Goal: Transaction & Acquisition: Obtain resource

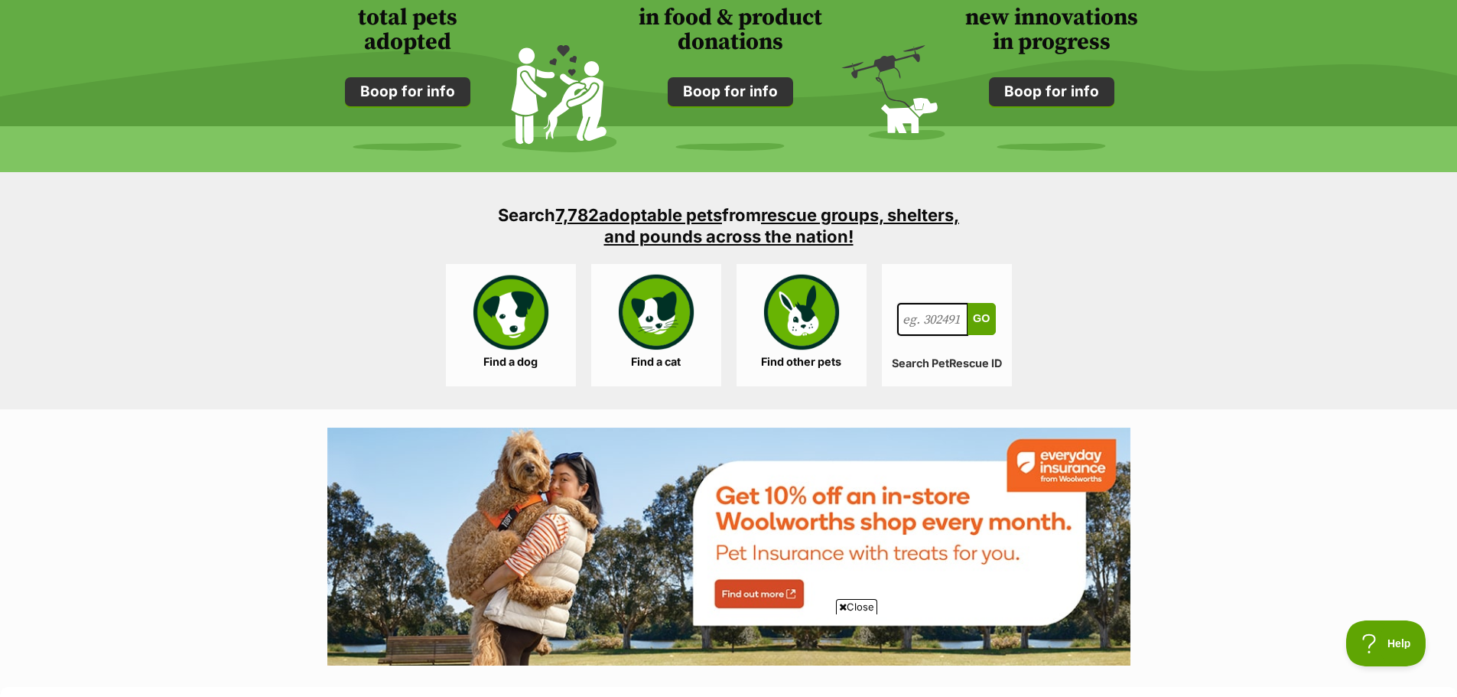
scroll to position [1377, 0]
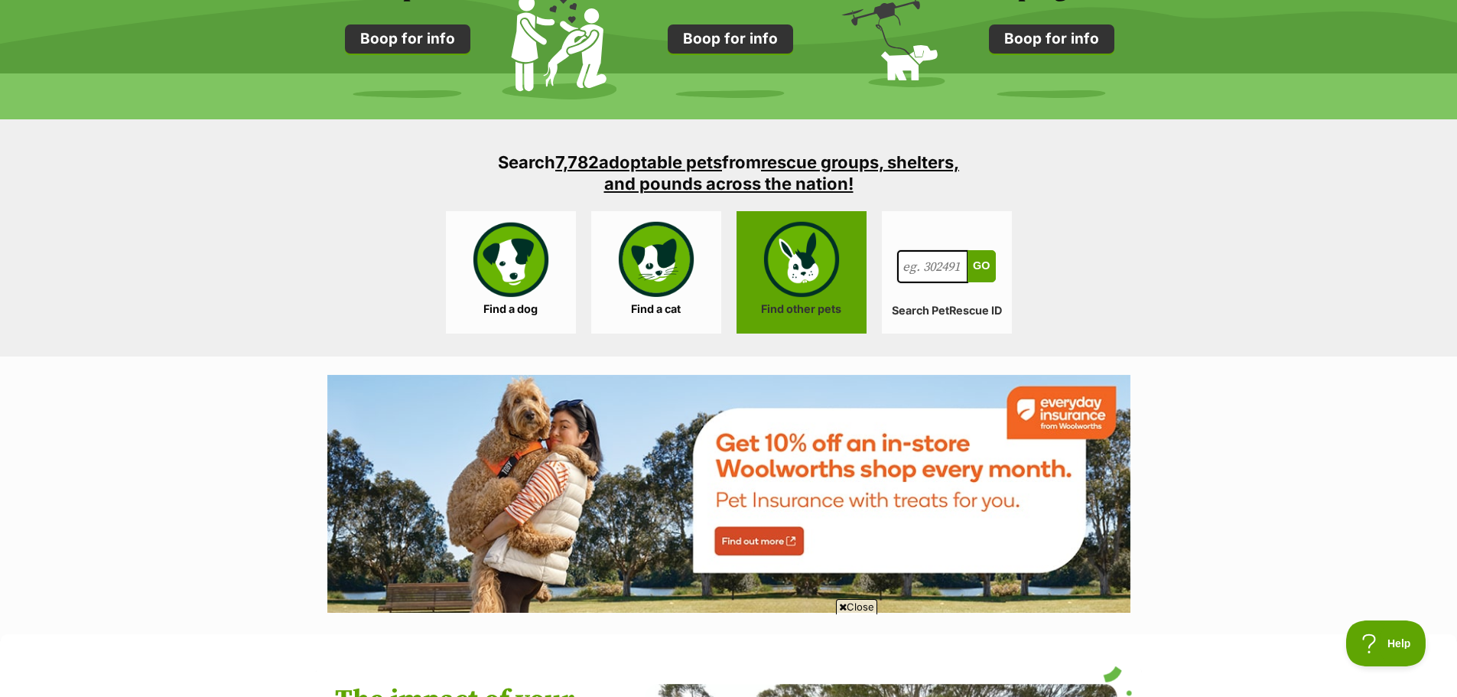
click at [813, 292] on link "Find other pets" at bounding box center [802, 272] width 130 height 122
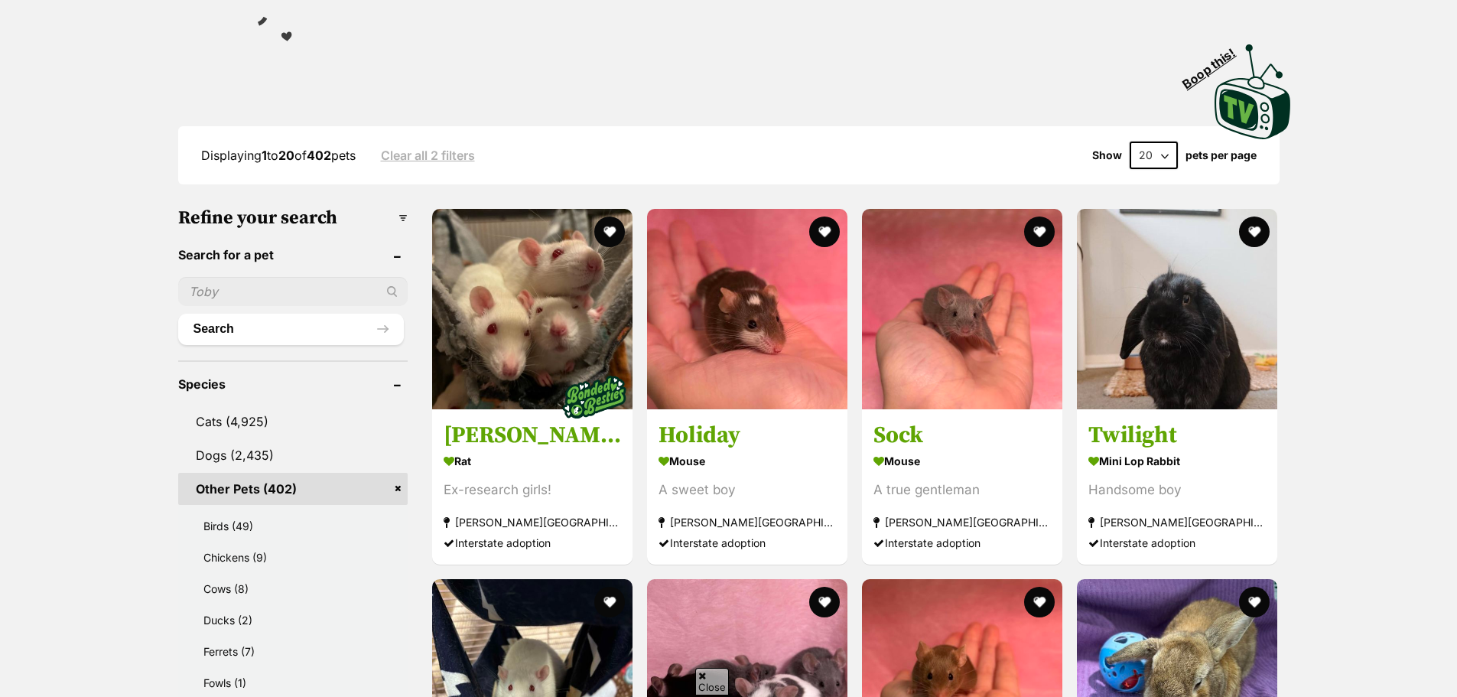
scroll to position [383, 0]
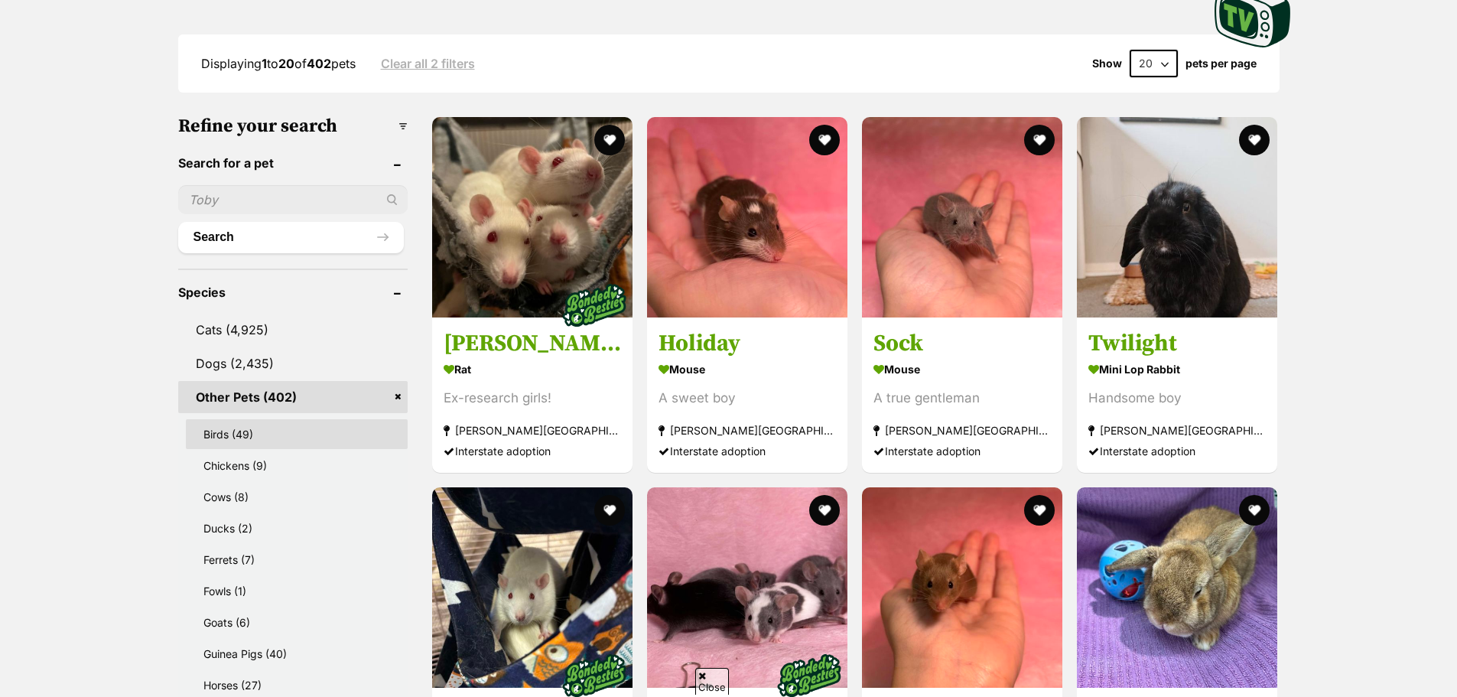
click at [227, 430] on link "Birds (49)" at bounding box center [297, 434] width 222 height 30
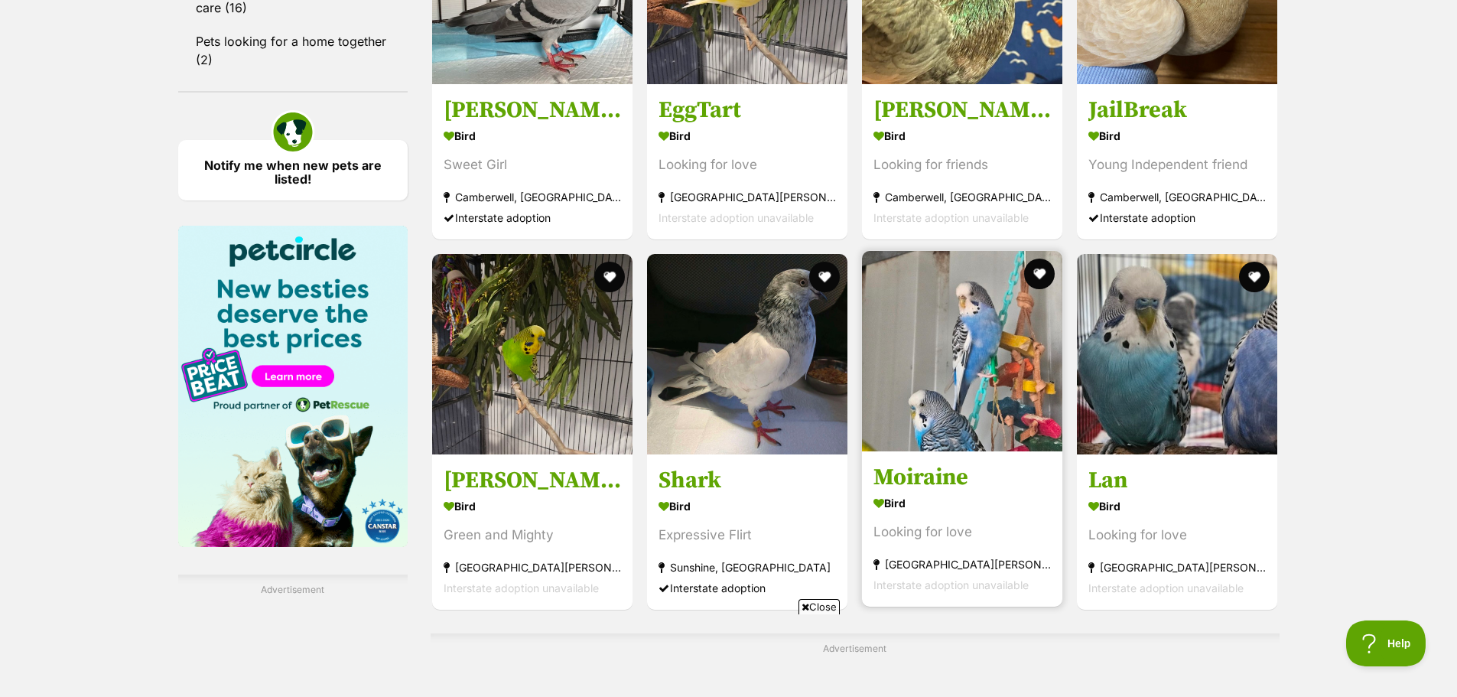
click at [939, 395] on img at bounding box center [962, 351] width 200 height 200
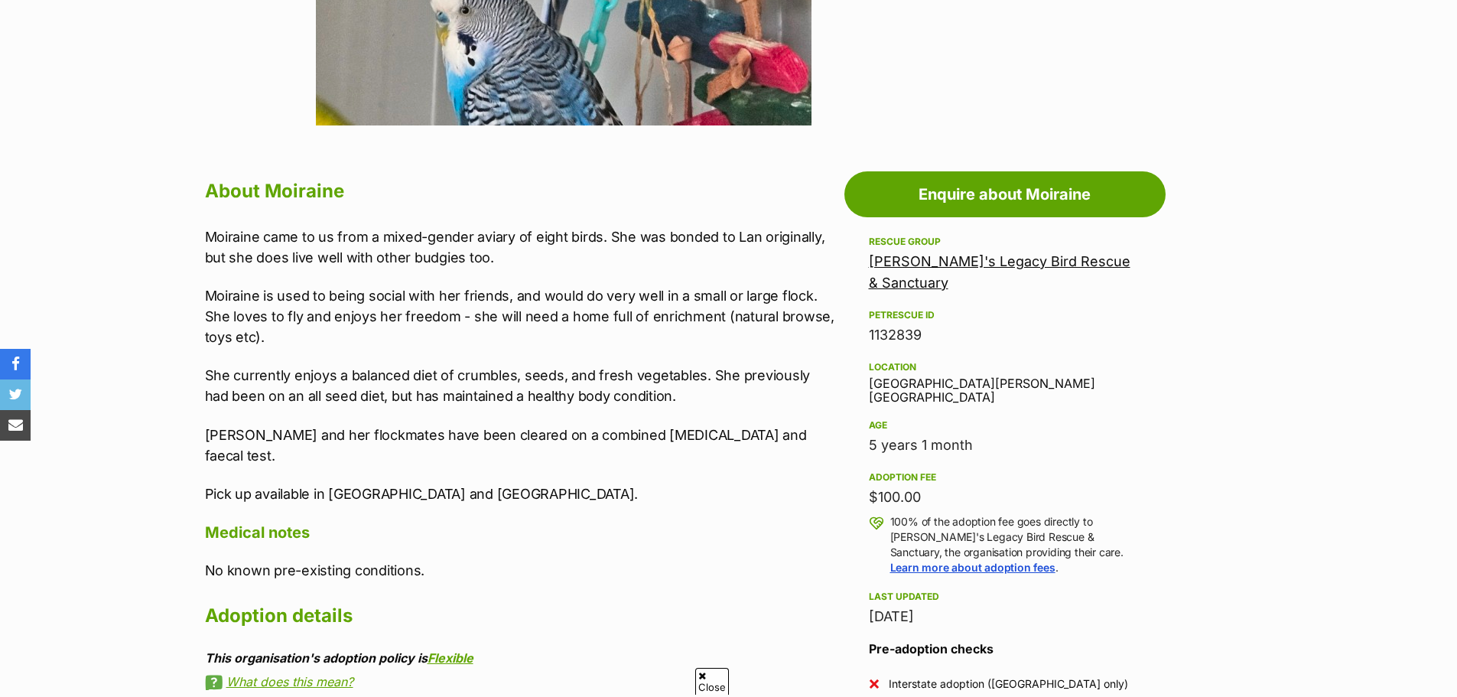
scroll to position [765, 0]
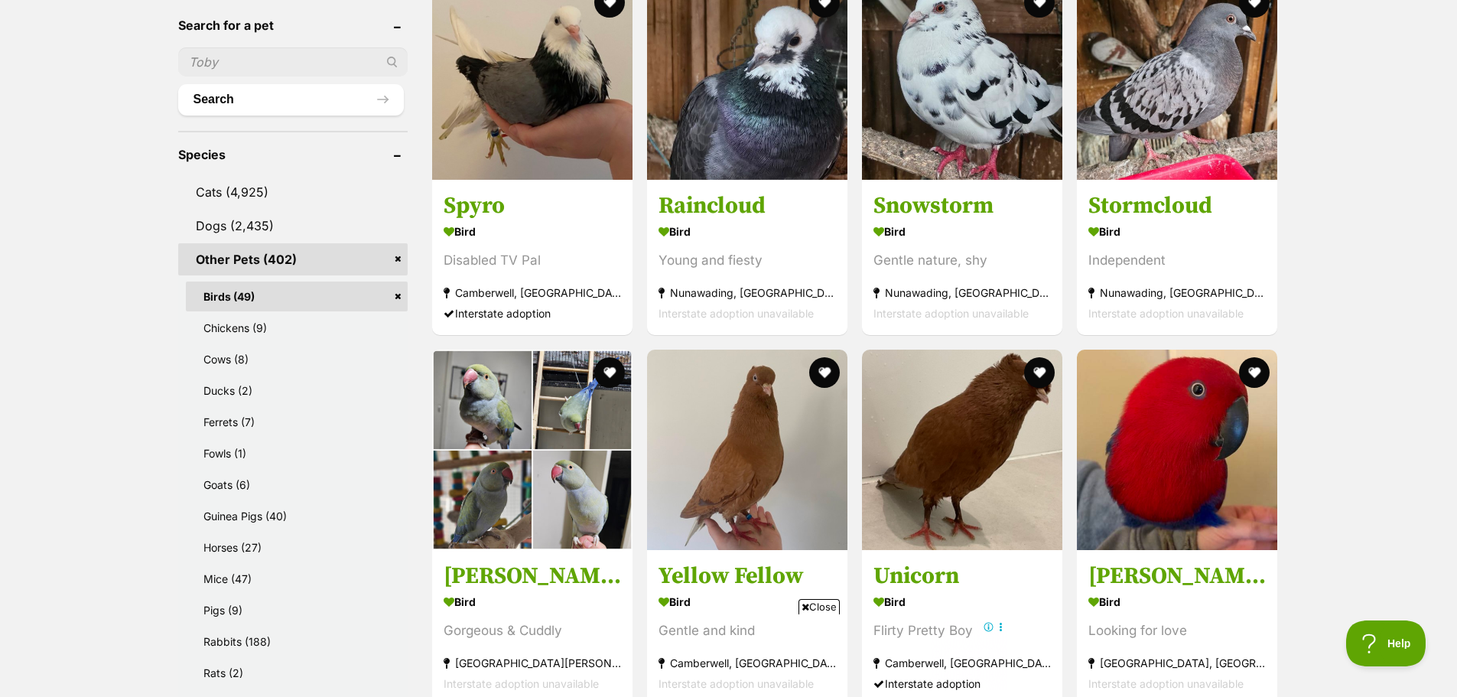
scroll to position [536, 0]
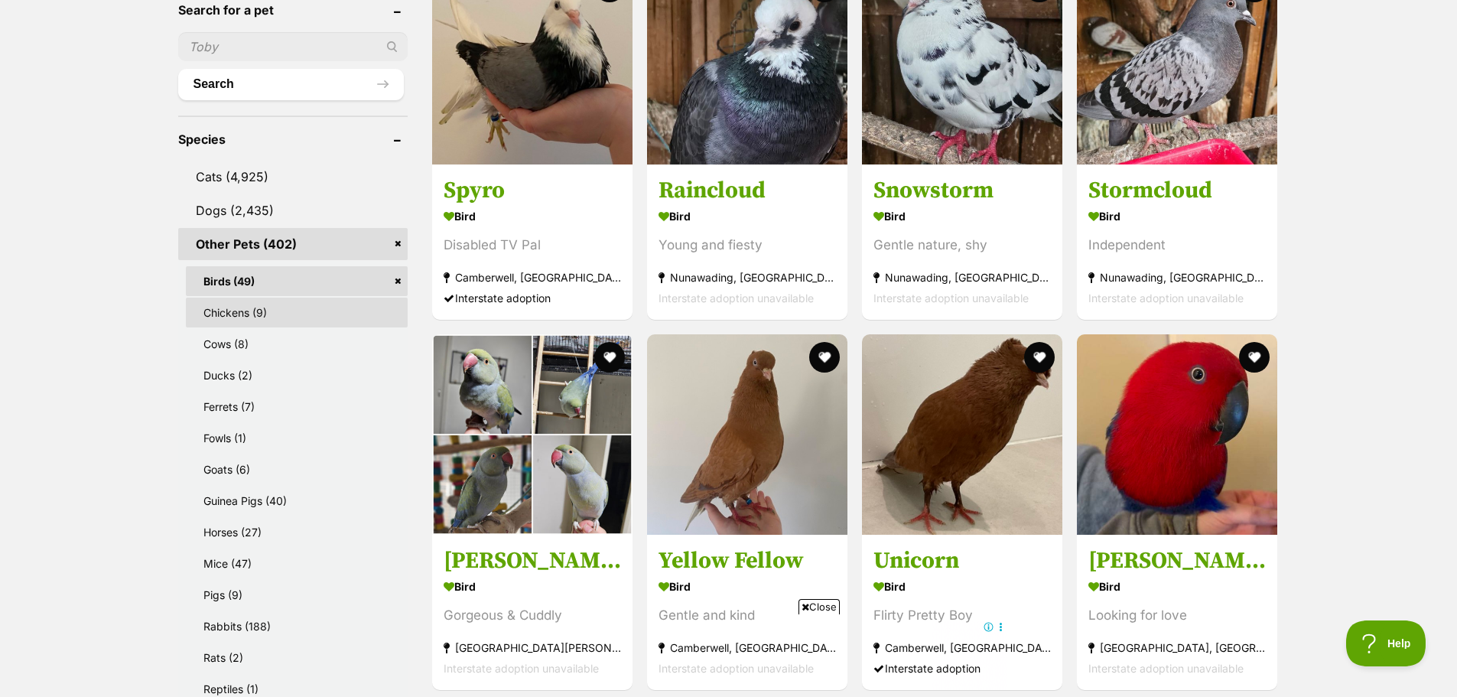
click at [223, 319] on link "Chickens (9)" at bounding box center [297, 313] width 222 height 30
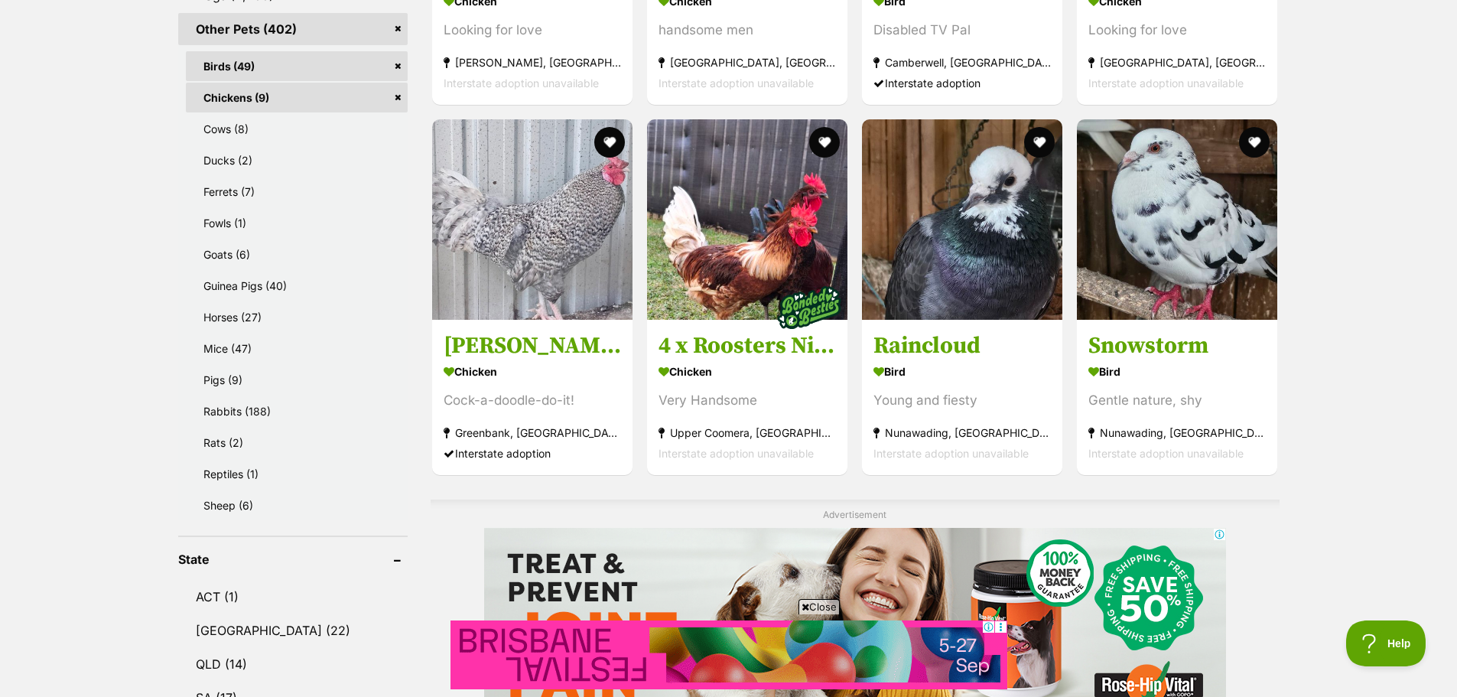
scroll to position [612, 0]
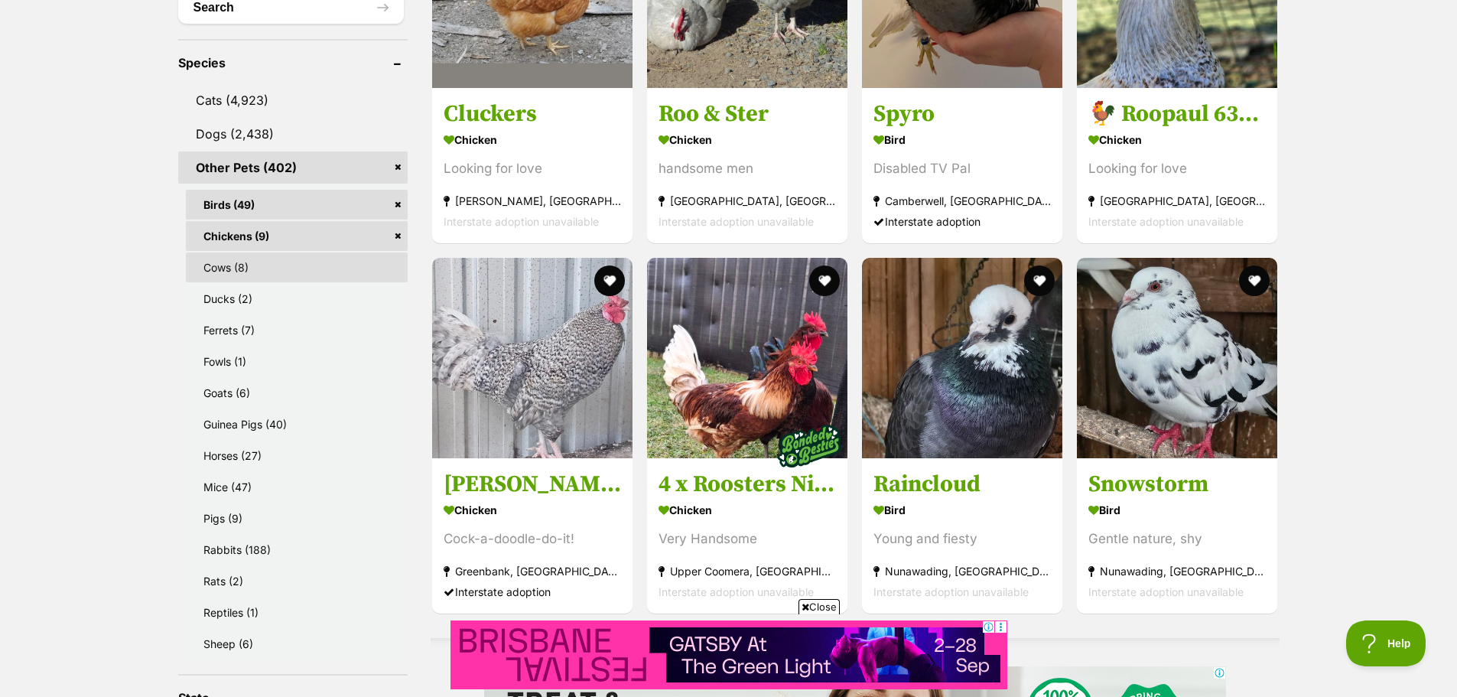
click at [218, 264] on link "Cows (8)" at bounding box center [297, 267] width 222 height 30
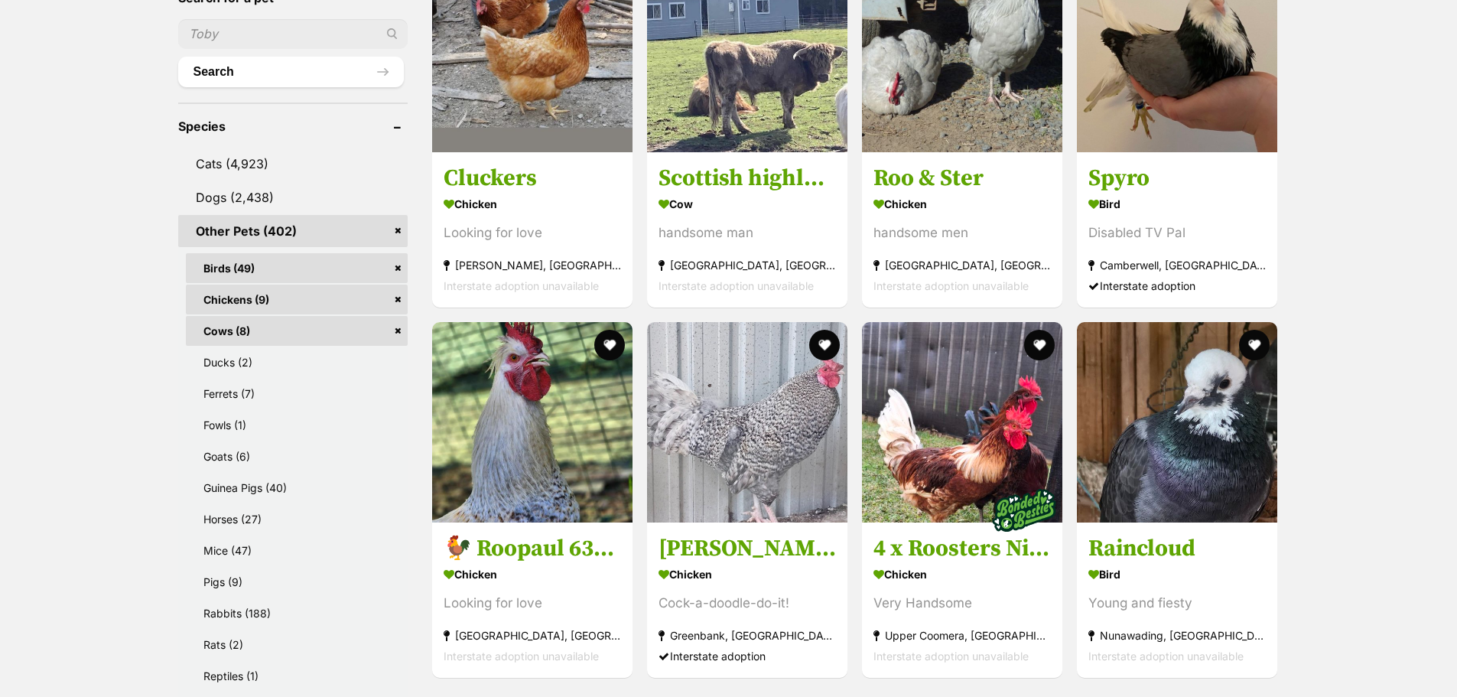
scroll to position [536, 0]
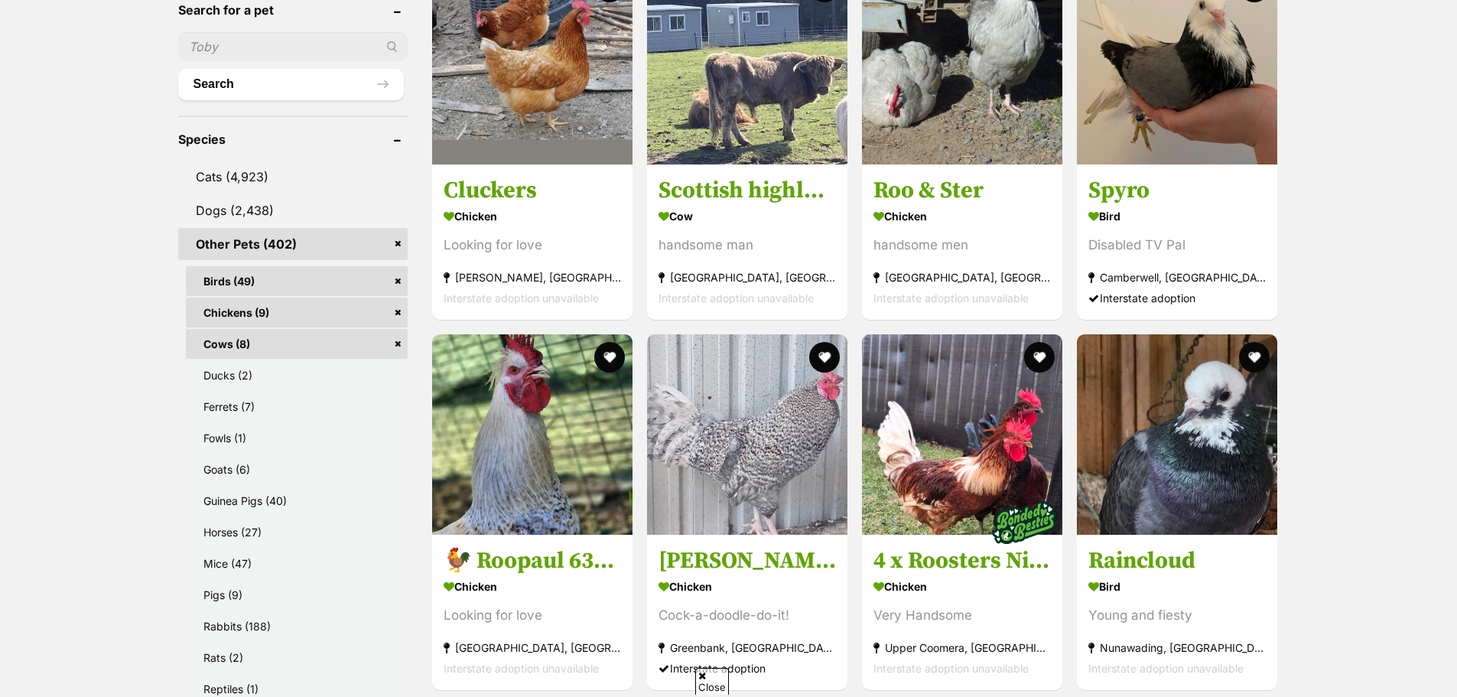
click at [223, 298] on link "Chickens (9)" at bounding box center [297, 313] width 222 height 30
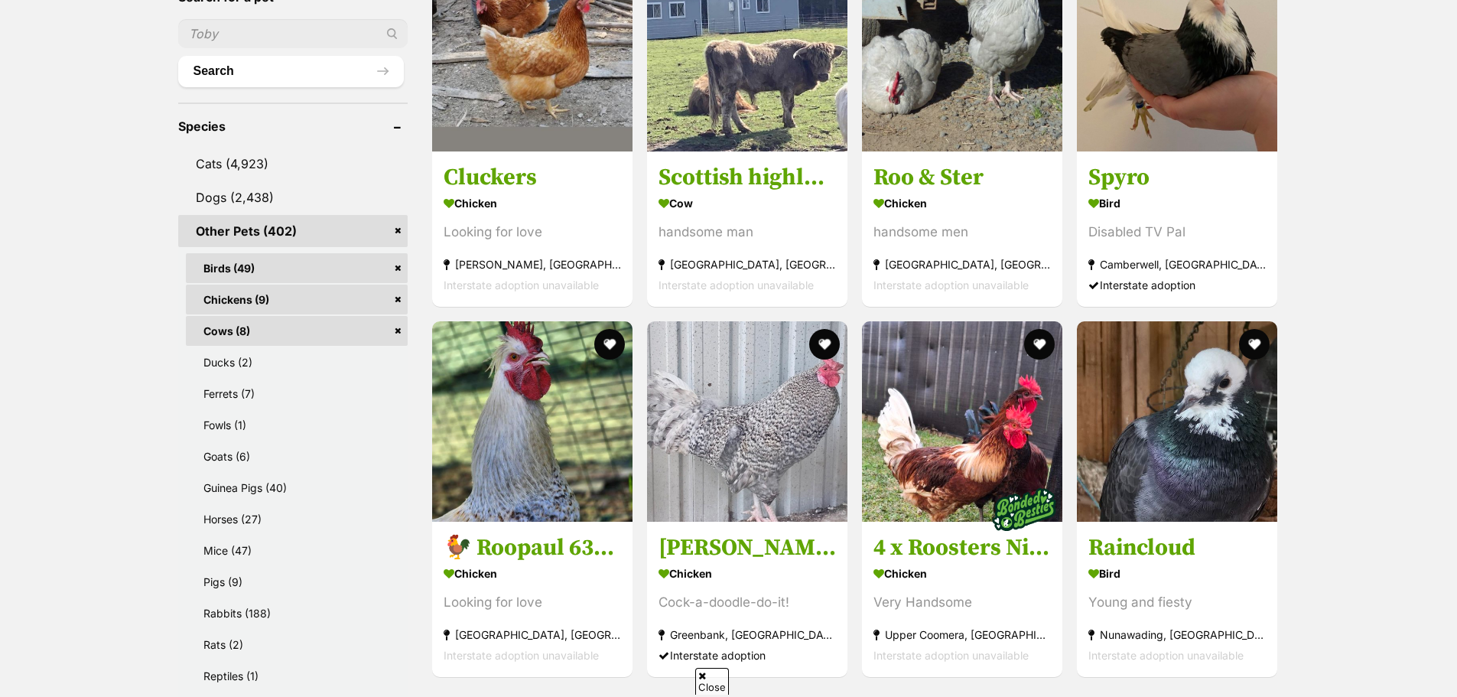
scroll to position [0, 0]
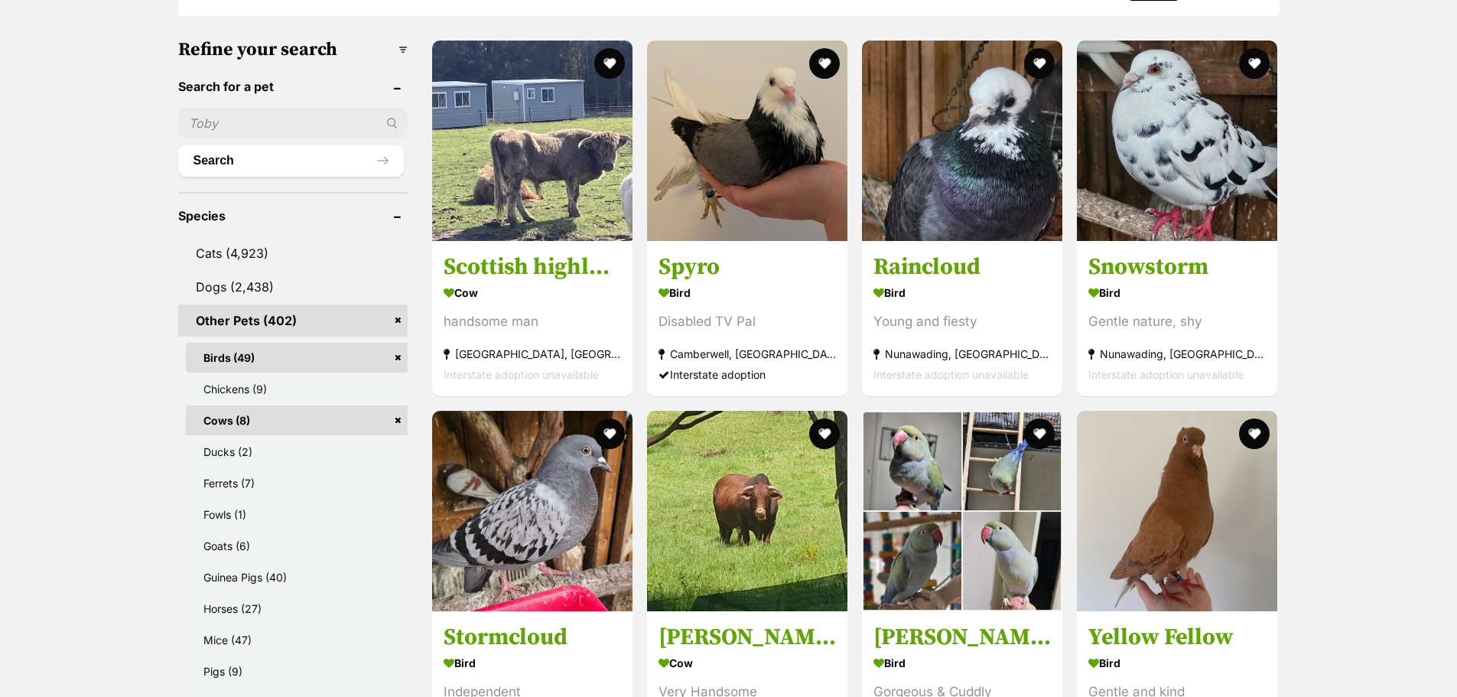
click at [395, 359] on link "Birds (49)" at bounding box center [297, 358] width 222 height 30
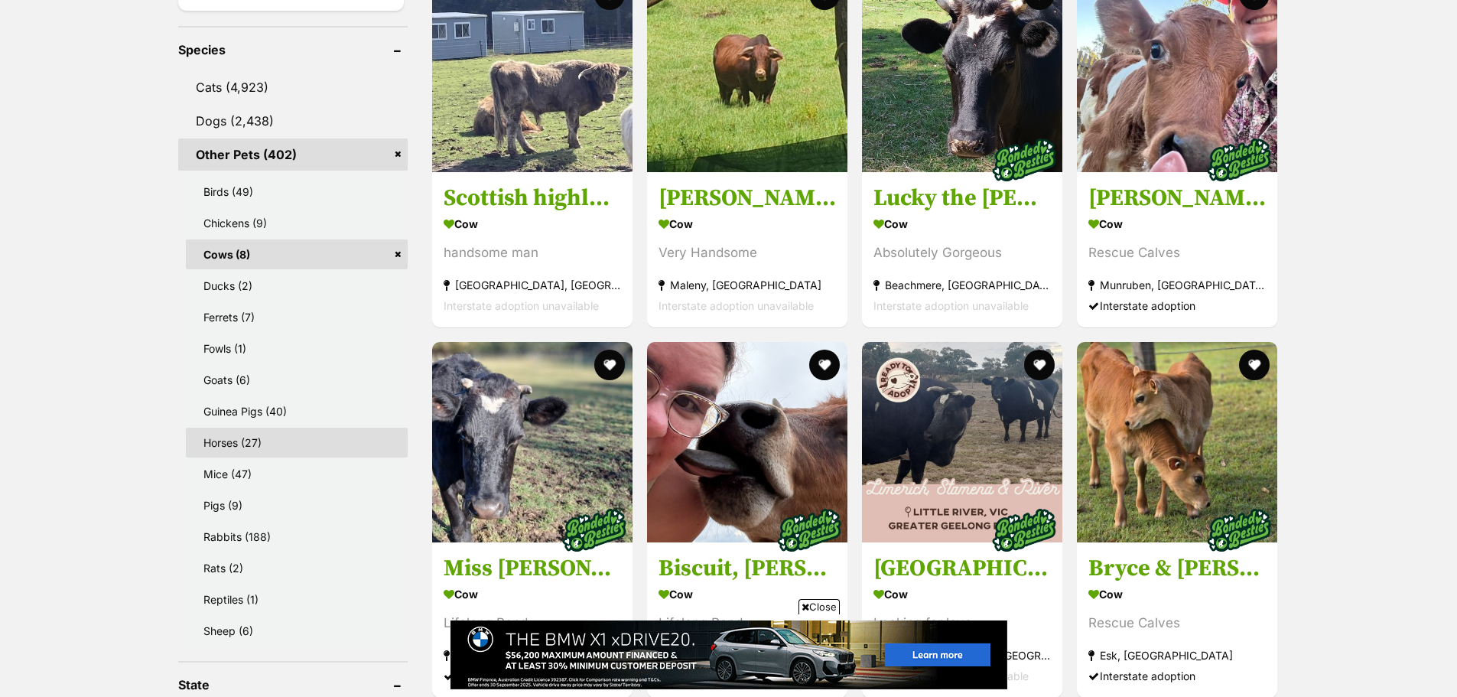
click at [260, 441] on link "Horses (27)" at bounding box center [297, 443] width 222 height 30
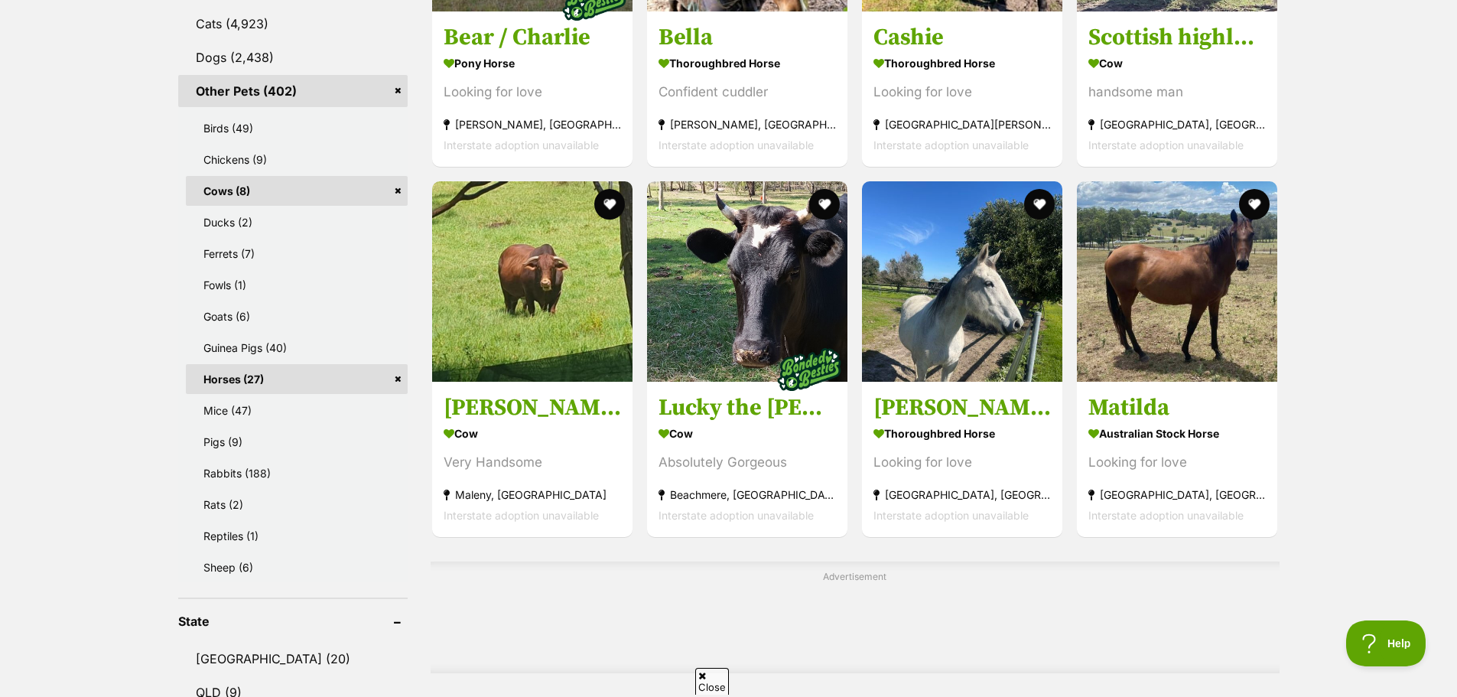
click at [398, 191] on link "Cows (8)" at bounding box center [297, 191] width 222 height 30
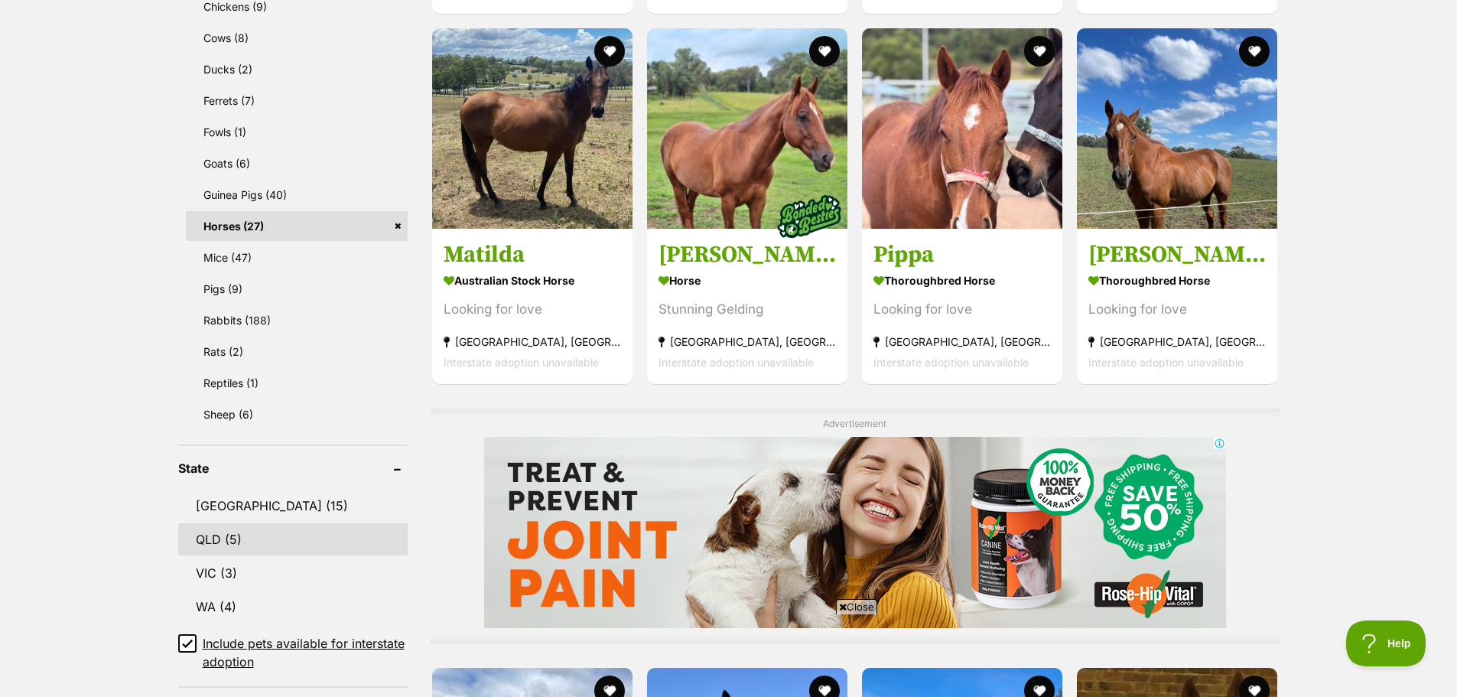
click at [210, 543] on link "QLD (5)" at bounding box center [293, 539] width 230 height 32
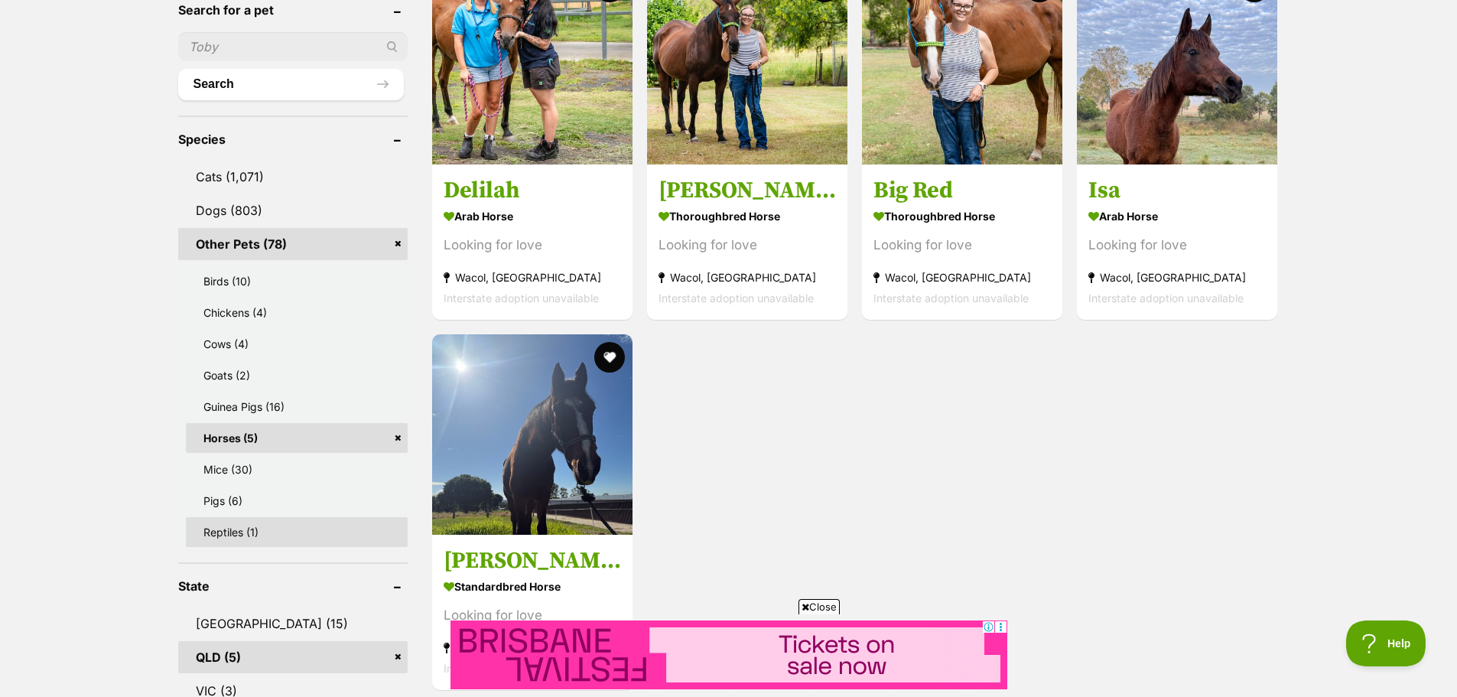
click at [293, 534] on link "Reptiles (1)" at bounding box center [297, 532] width 222 height 30
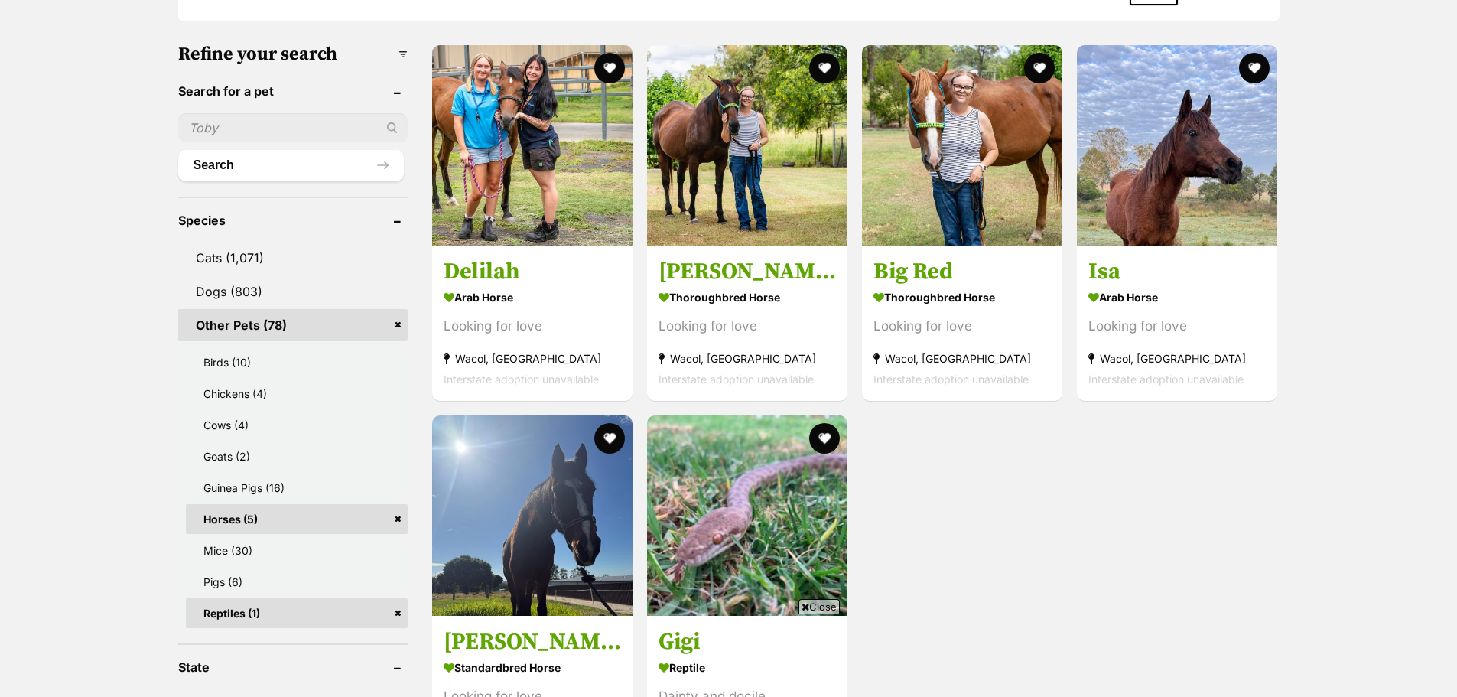
scroll to position [459, 0]
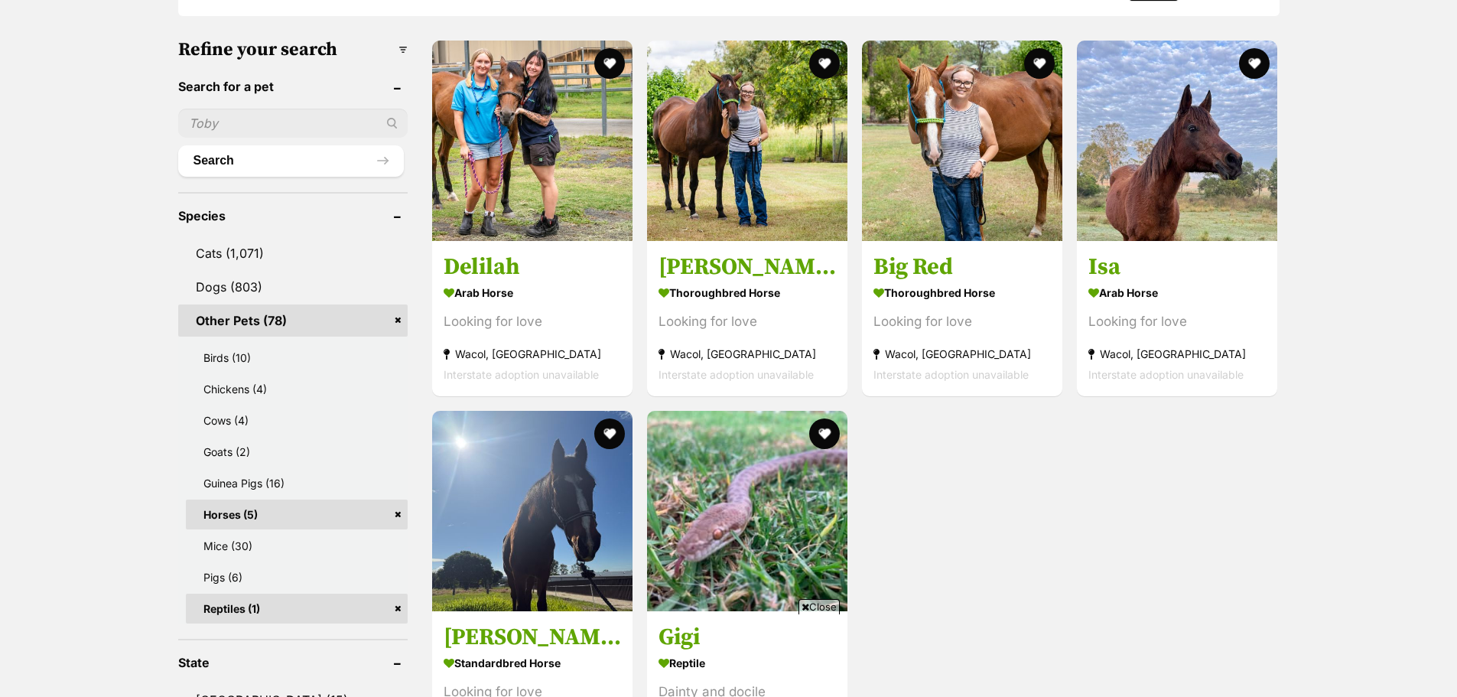
click at [400, 513] on link "Horses (5)" at bounding box center [297, 515] width 222 height 30
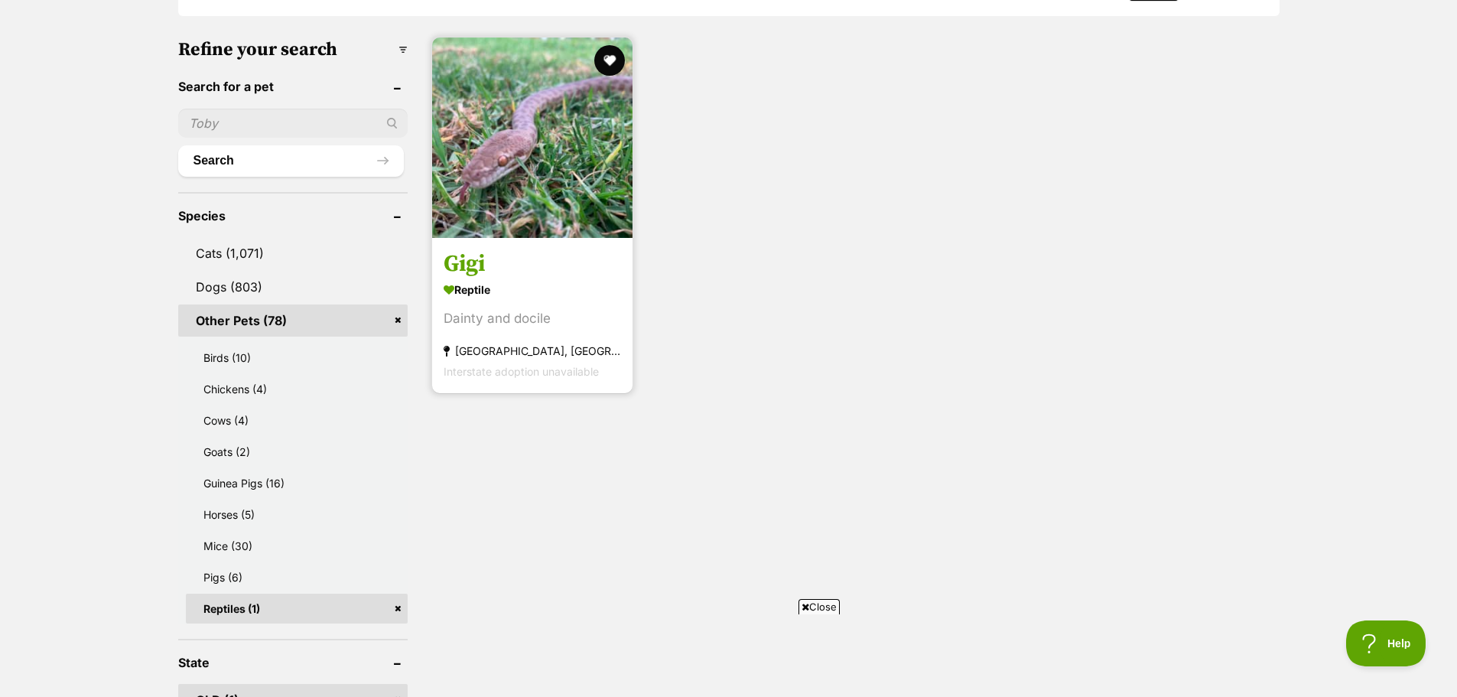
click at [517, 295] on strong "Reptile" at bounding box center [532, 289] width 177 height 22
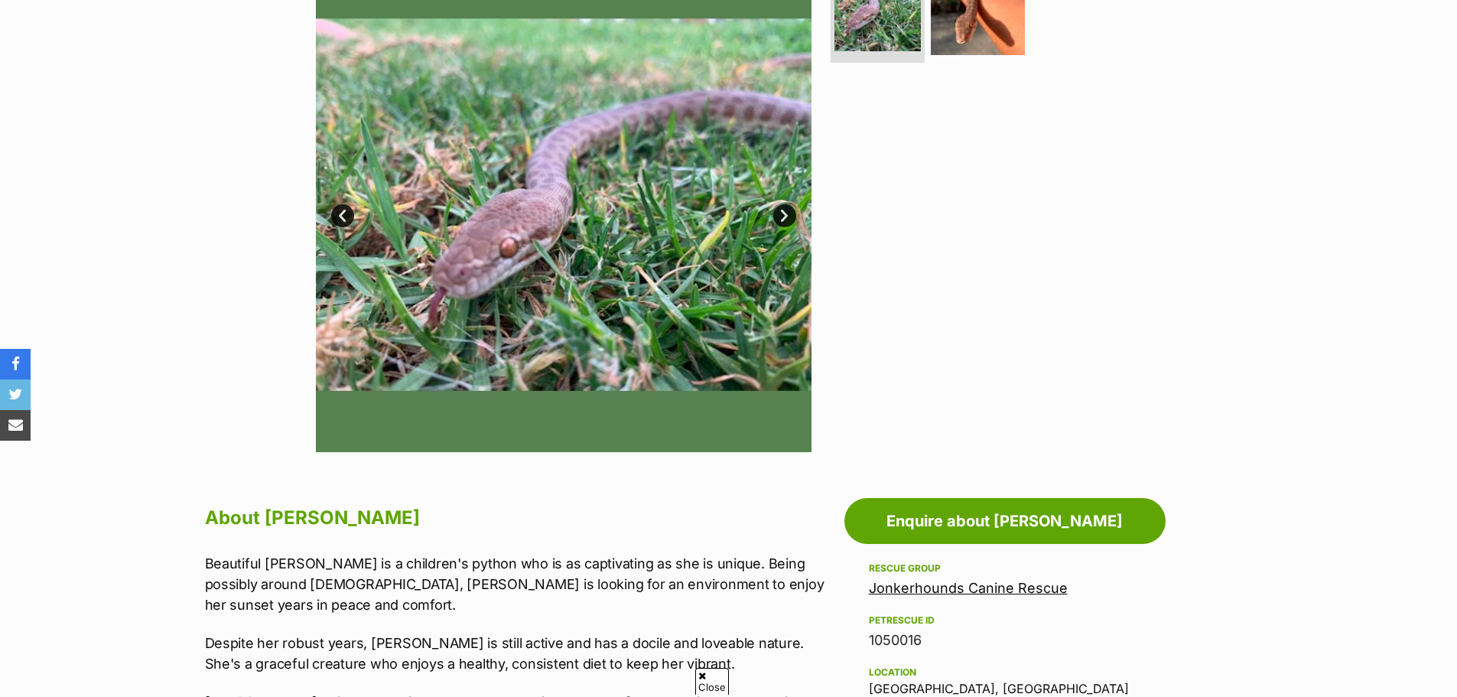
scroll to position [306, 0]
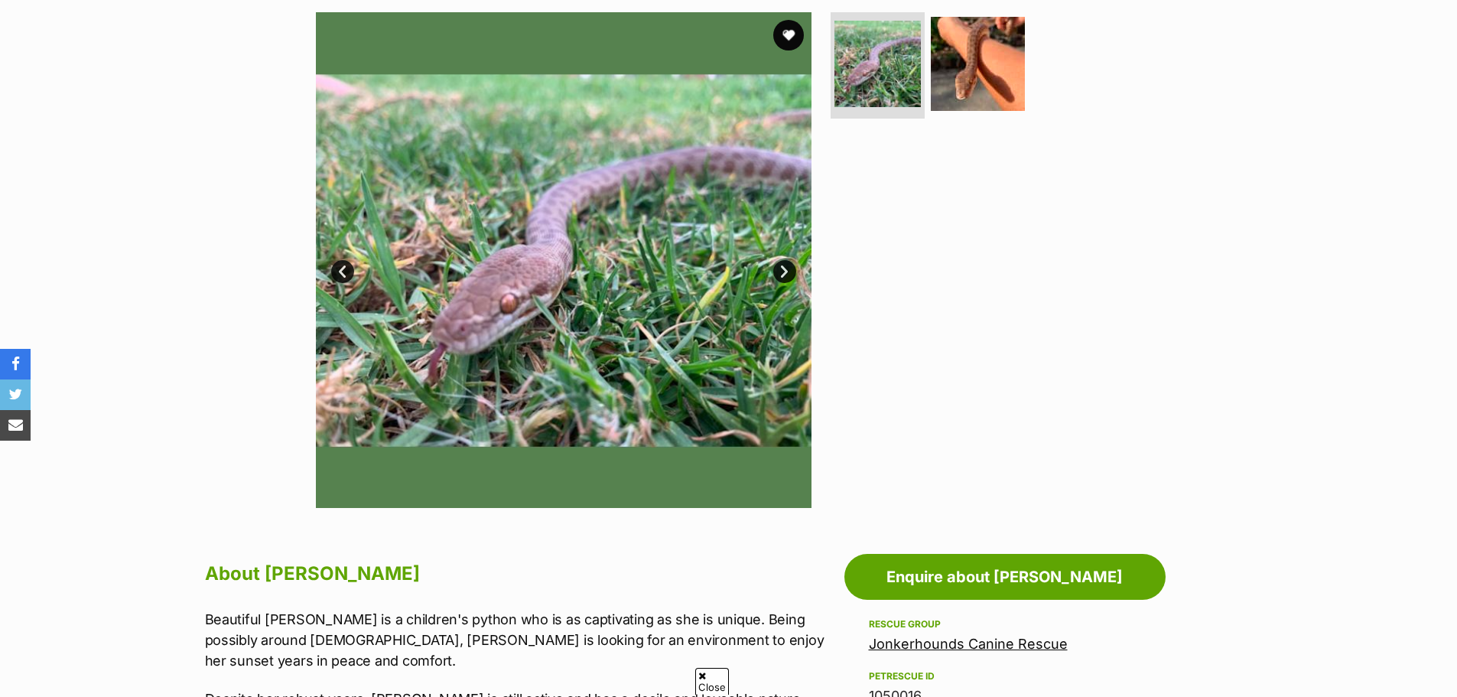
click at [784, 274] on link "Next" at bounding box center [784, 271] width 23 height 23
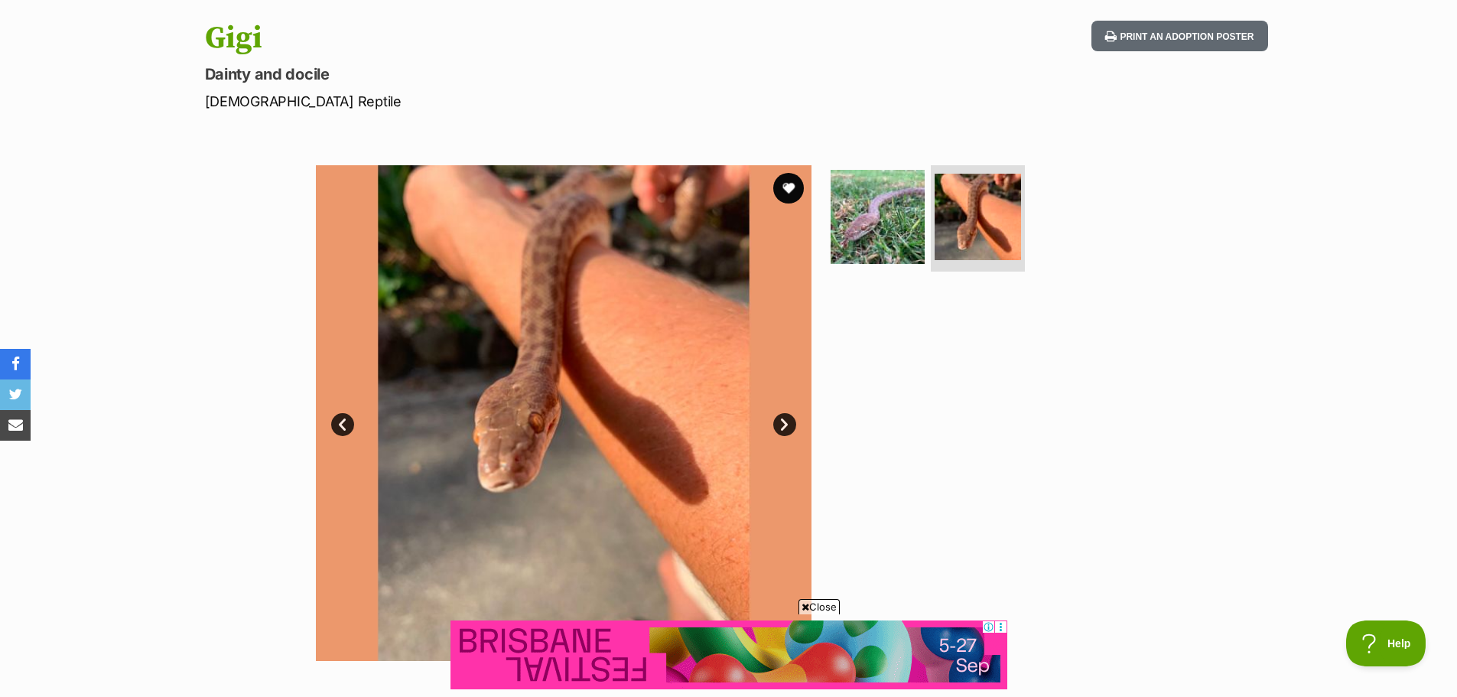
scroll to position [0, 0]
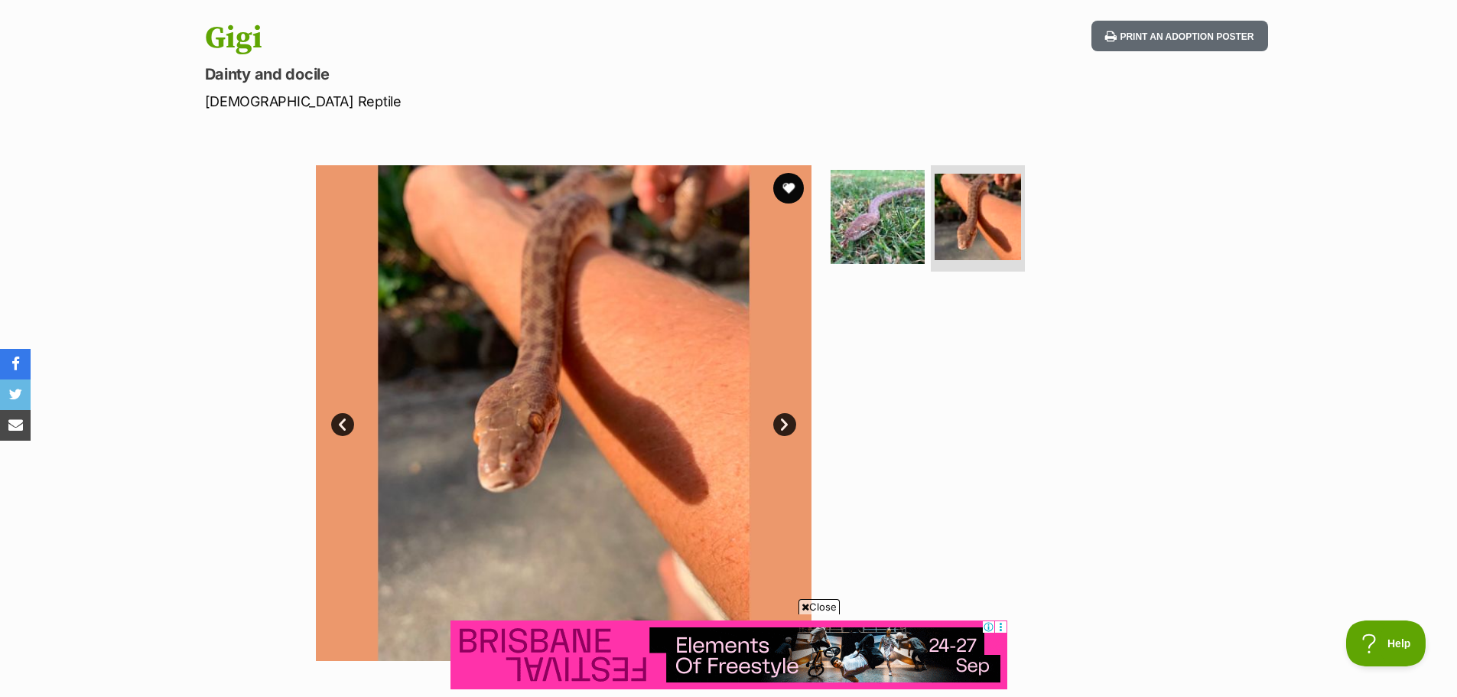
click at [788, 425] on link "Next" at bounding box center [784, 424] width 23 height 23
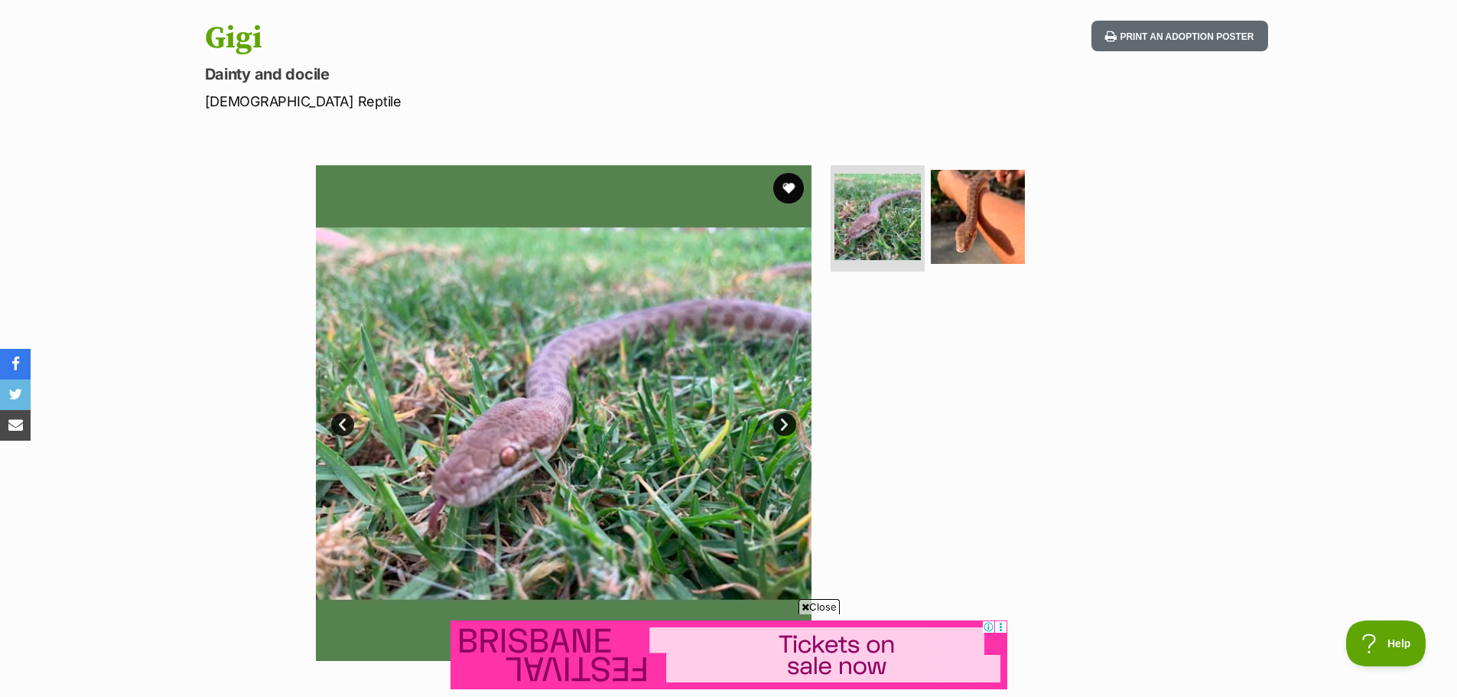
click at [788, 425] on link "Next" at bounding box center [784, 424] width 23 height 23
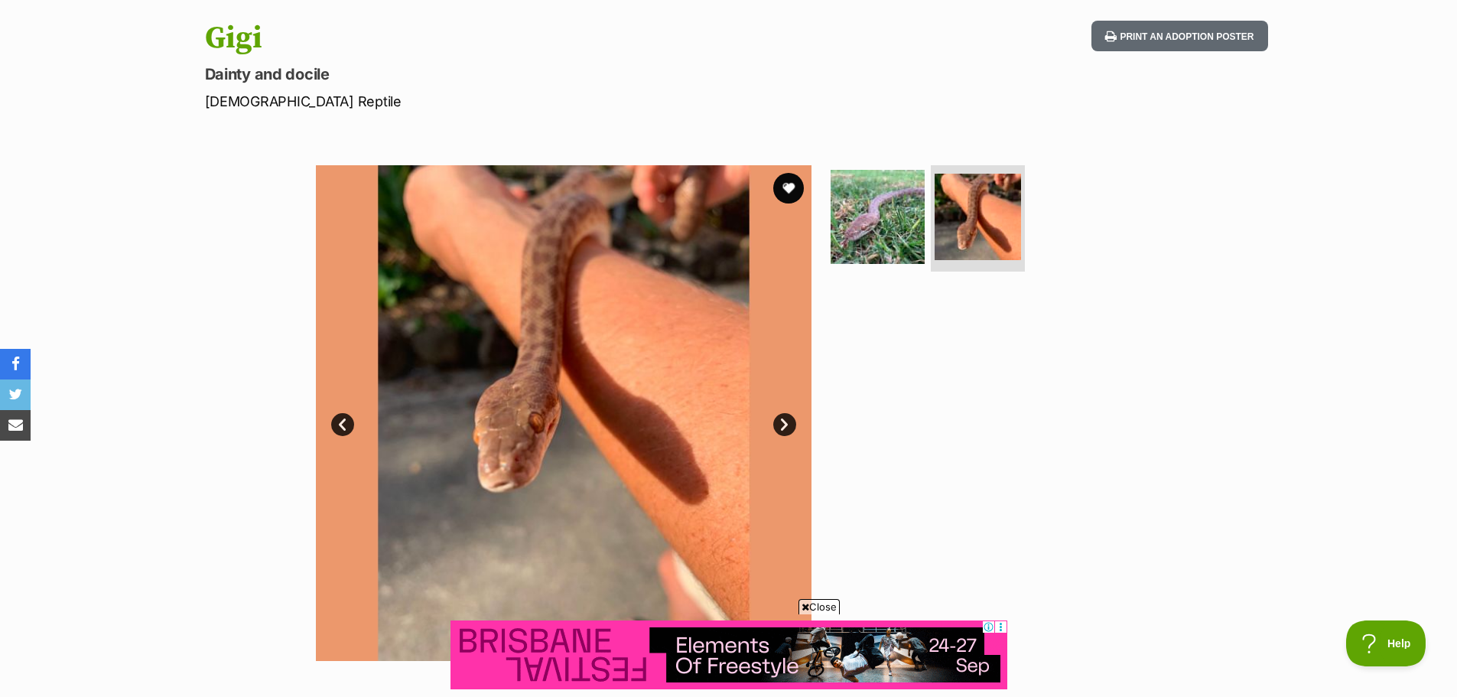
click at [788, 425] on link "Next" at bounding box center [784, 424] width 23 height 23
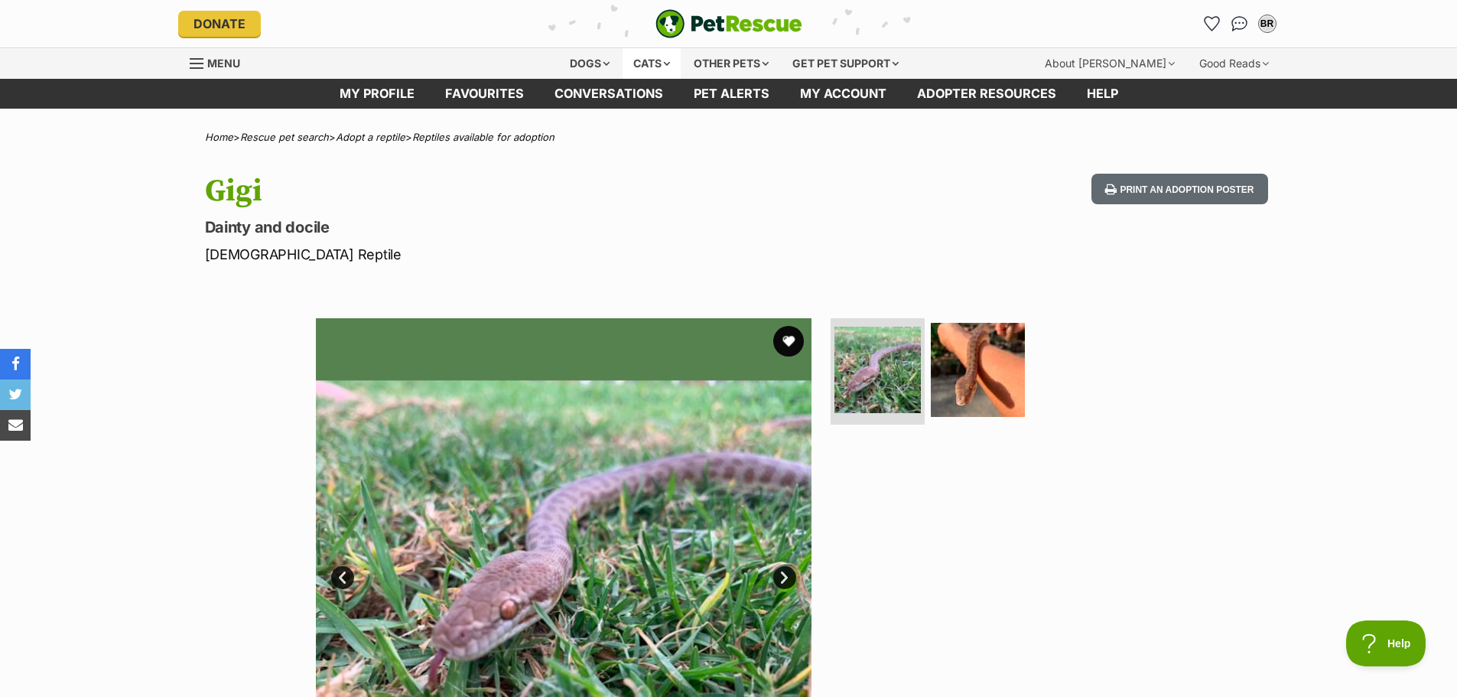
click at [652, 57] on div "Cats" at bounding box center [652, 63] width 58 height 31
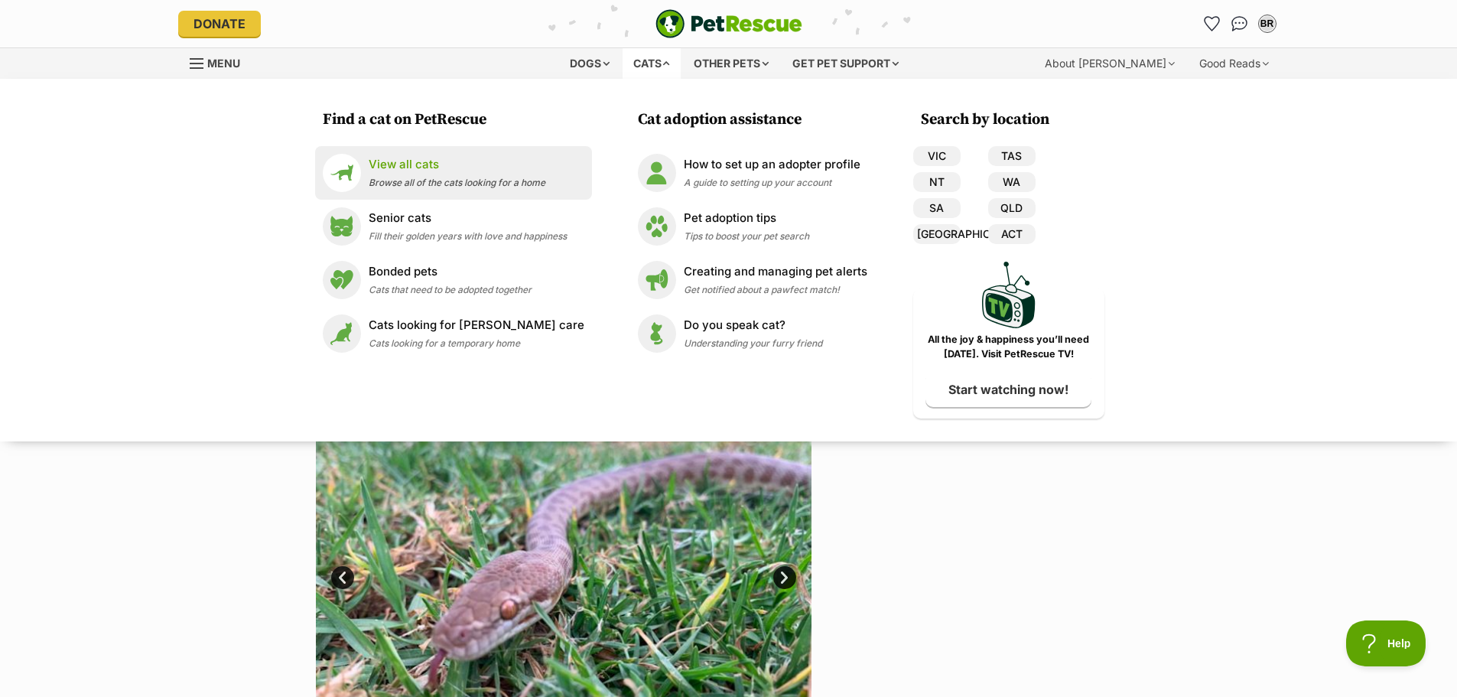
click at [461, 174] on div "View all cats Browse all of the cats looking for a home" at bounding box center [457, 172] width 177 height 33
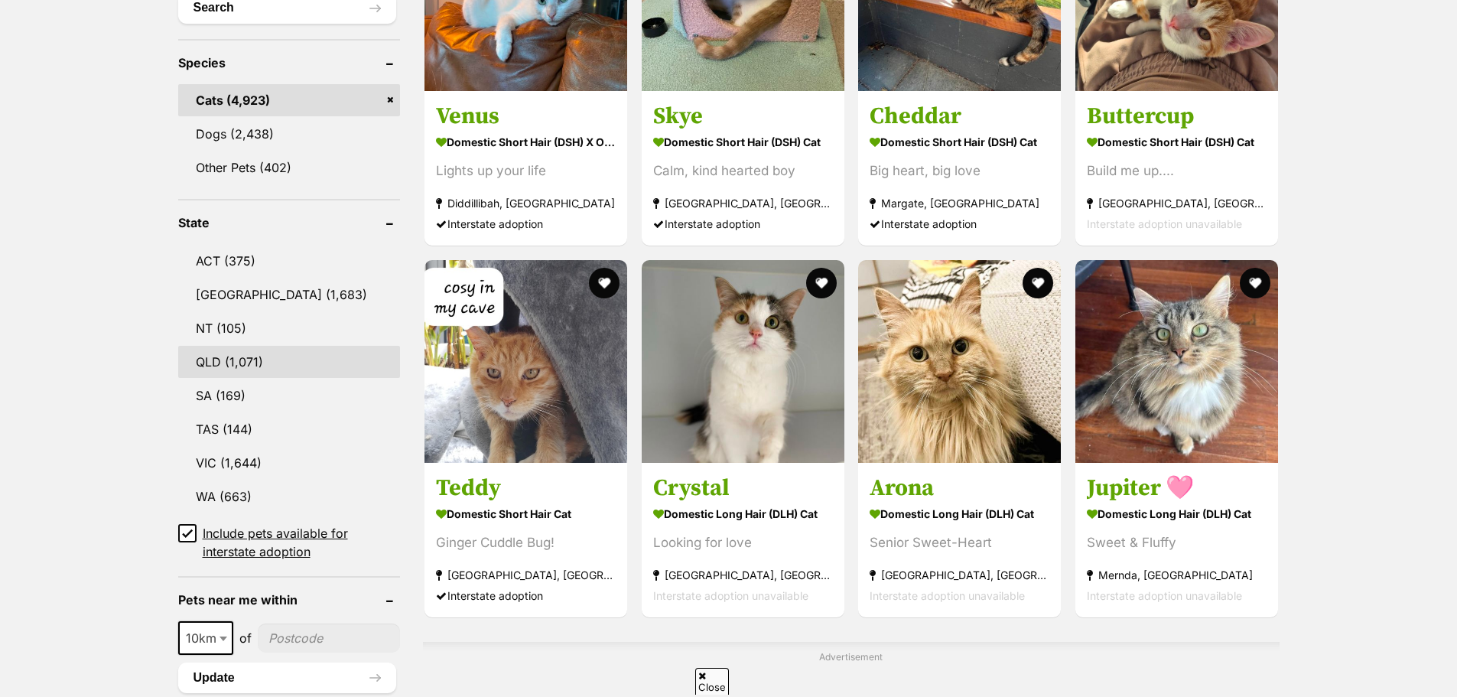
click at [238, 360] on link "QLD (1,071)" at bounding box center [289, 362] width 223 height 32
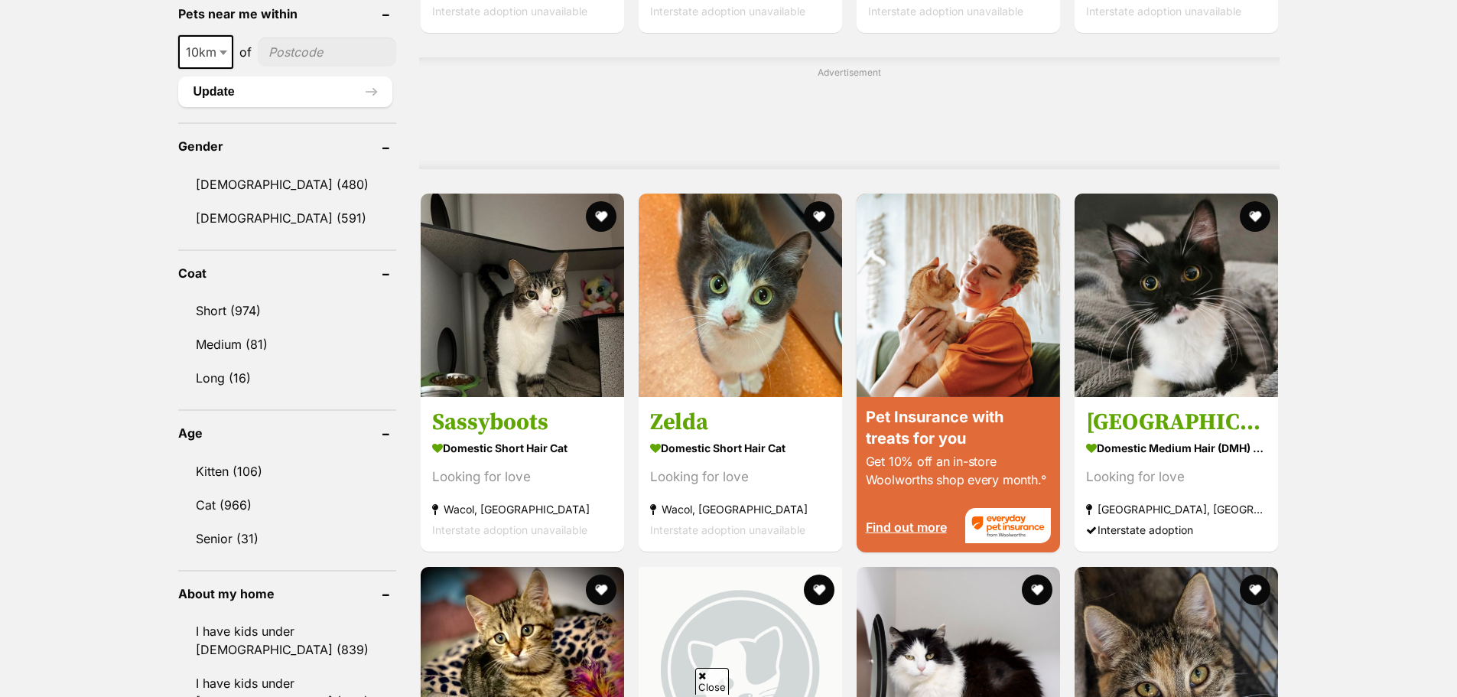
scroll to position [1314, 0]
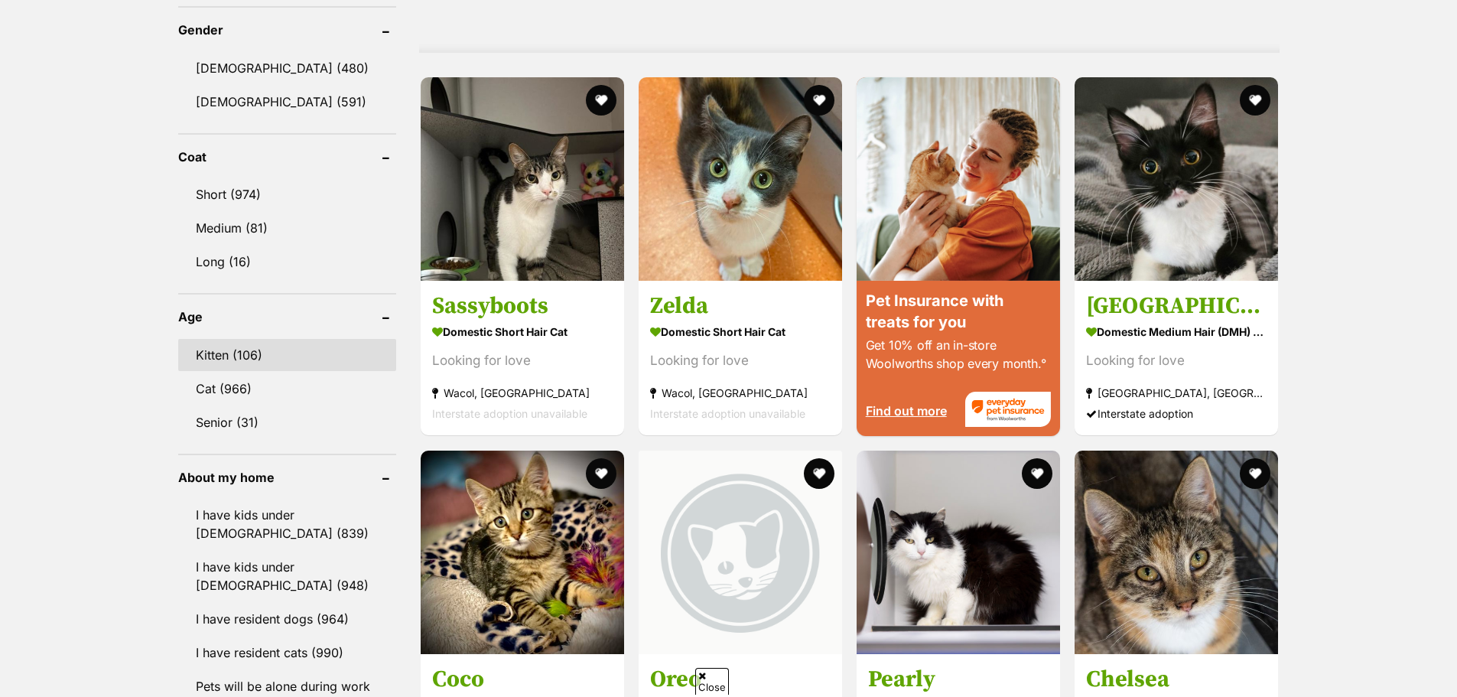
click at [275, 350] on link "Kitten (106)" at bounding box center [287, 355] width 218 height 32
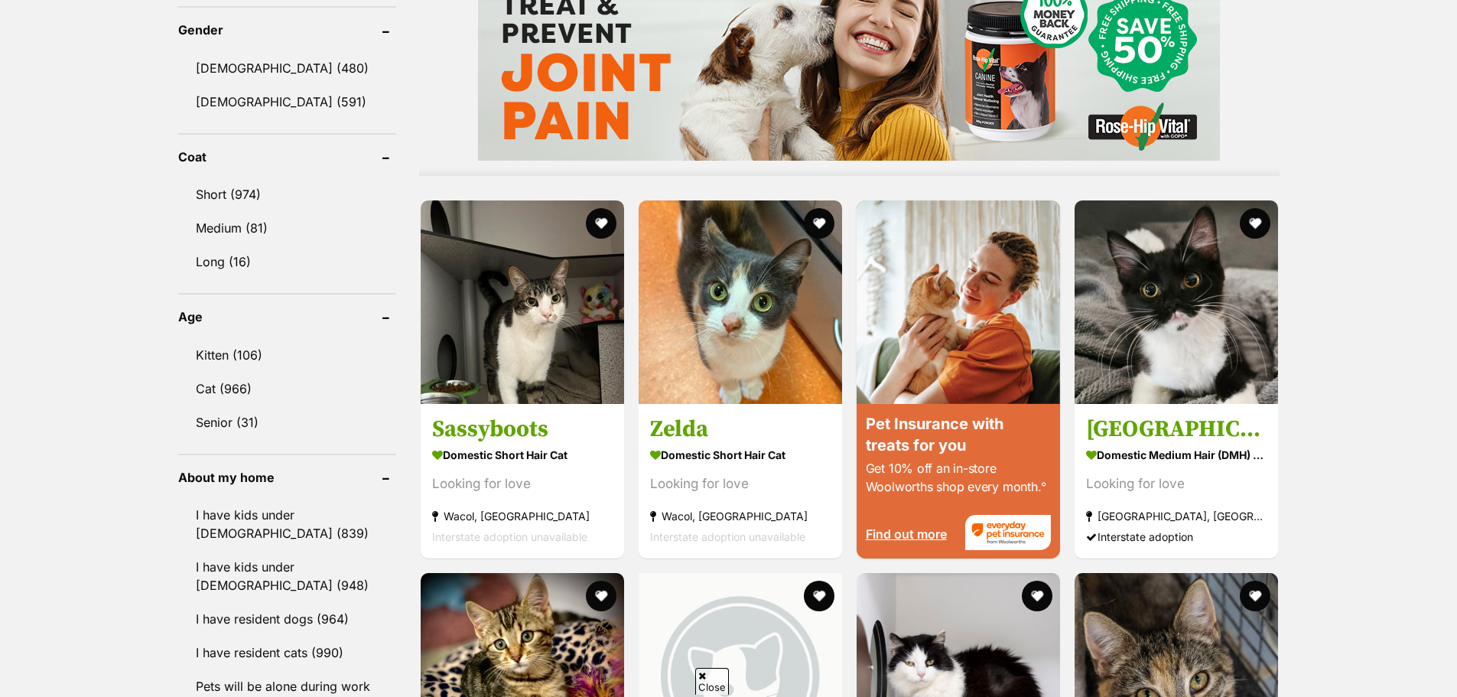
scroll to position [0, 0]
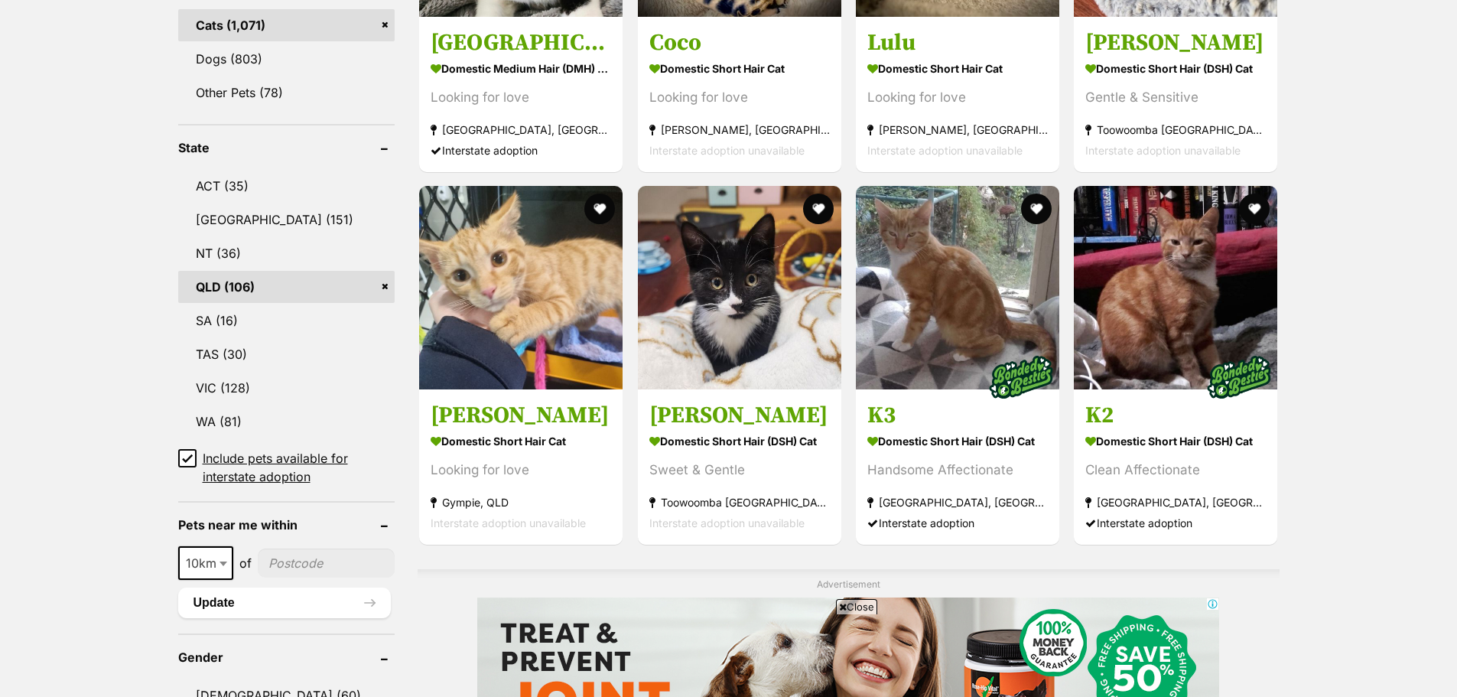
scroll to position [689, 0]
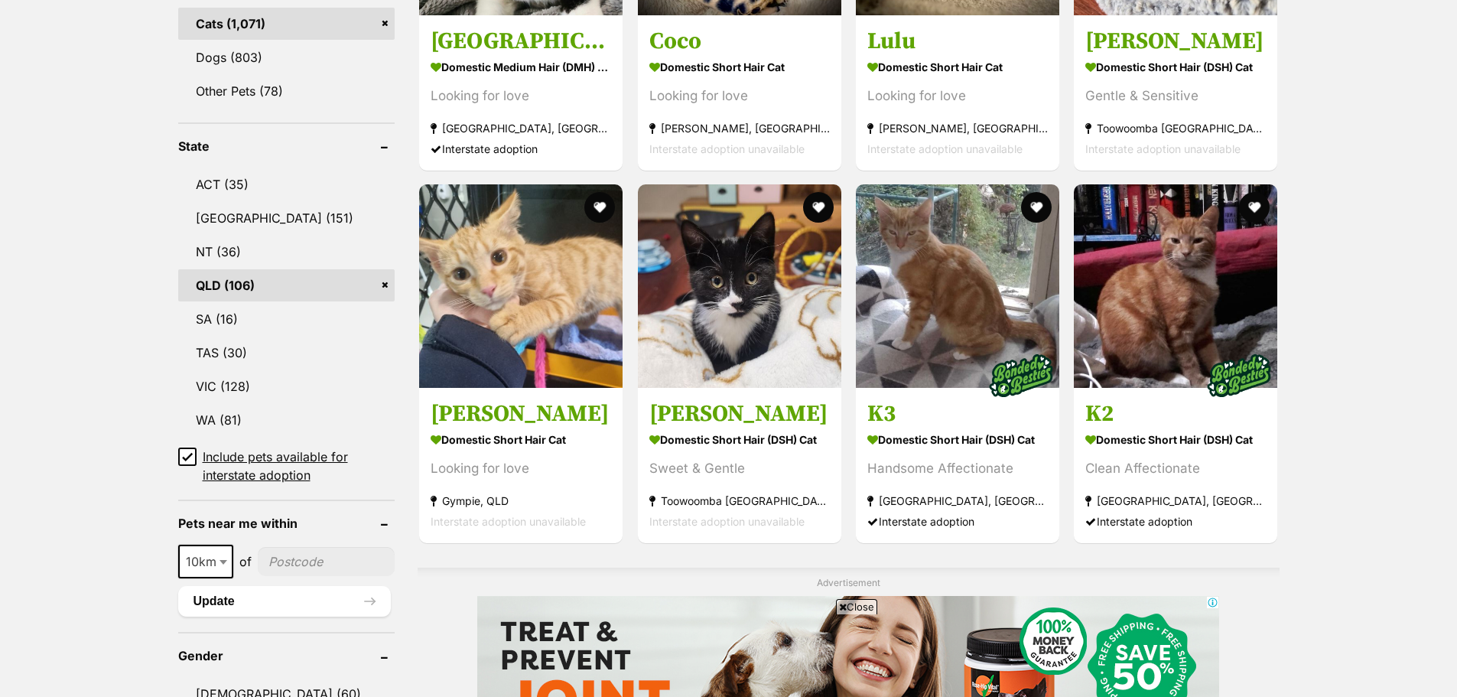
click at [187, 458] on icon at bounding box center [187, 456] width 9 height 7
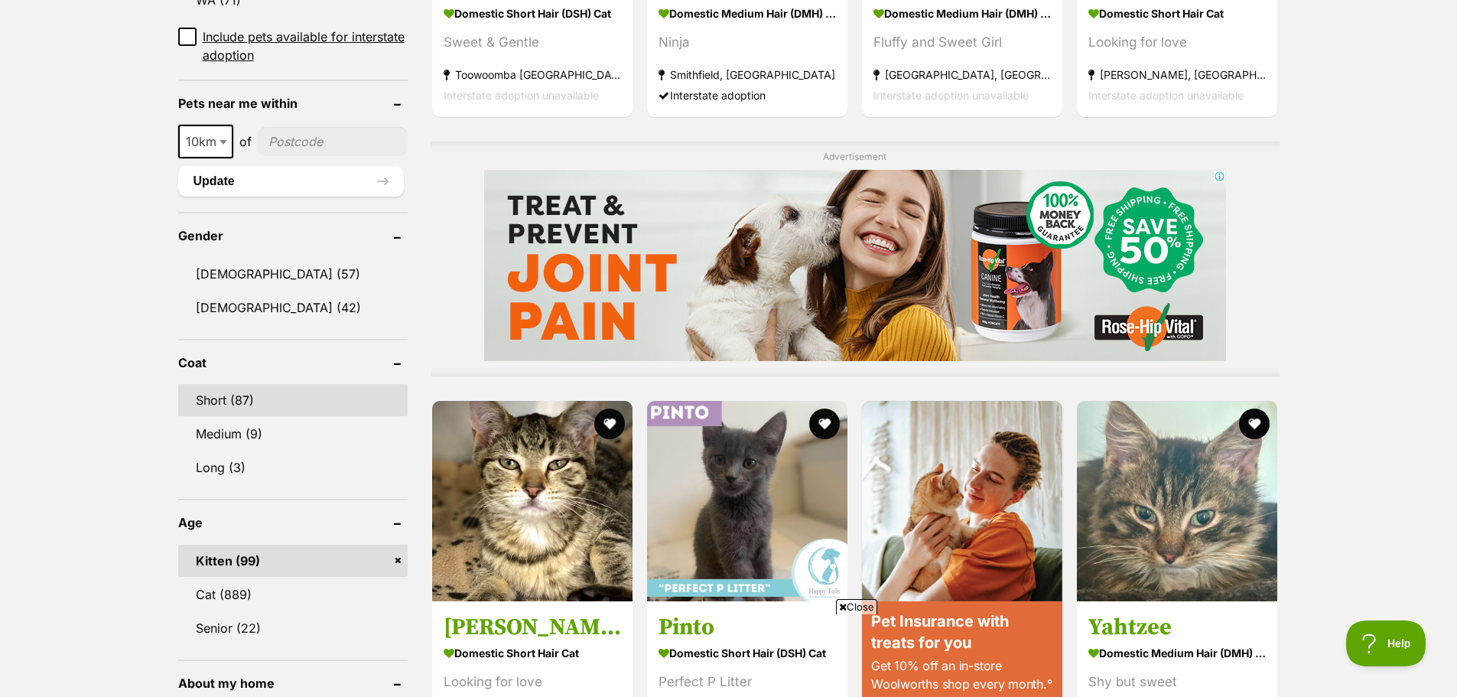
scroll to position [1071, 0]
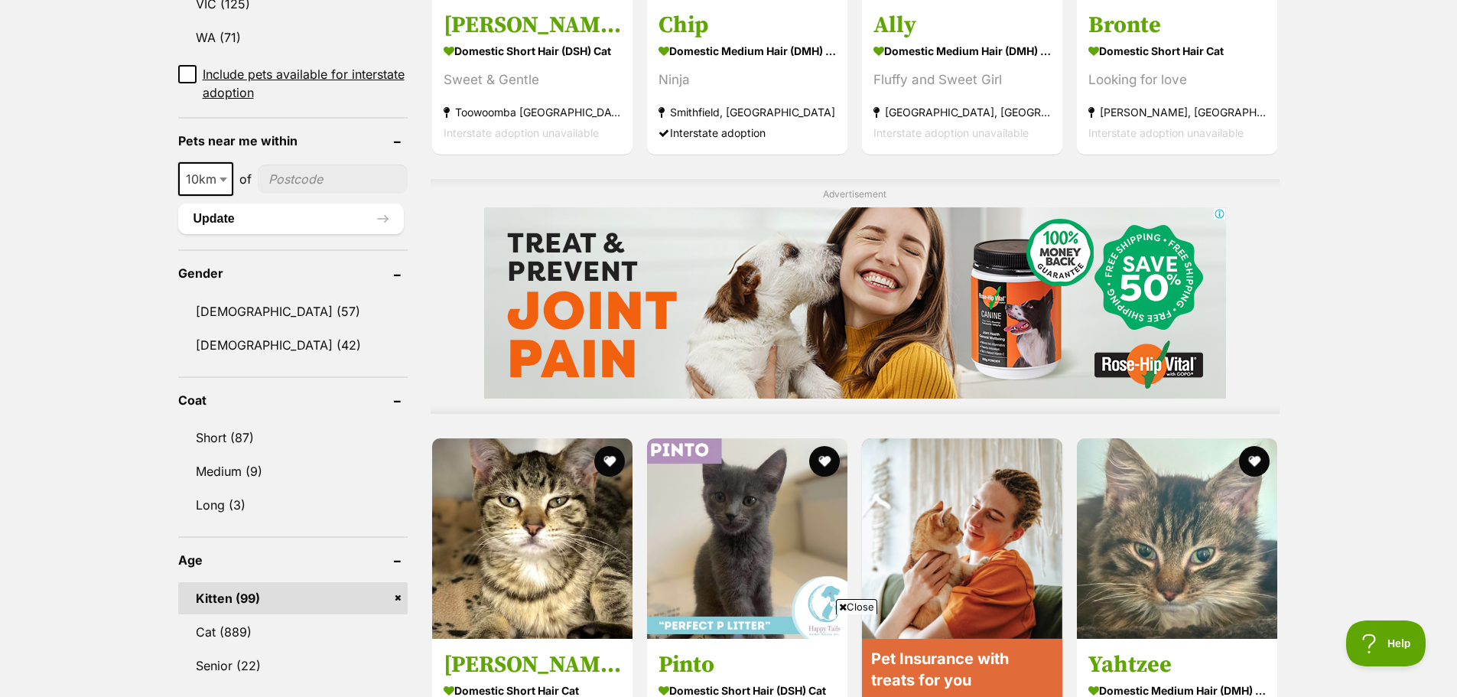
click at [225, 178] on b at bounding box center [224, 179] width 8 height 5
select select "100"
click at [303, 174] on input"] "postcode" at bounding box center [336, 178] width 142 height 29
type input"] "4035"
click at [223, 223] on button "Update" at bounding box center [291, 219] width 226 height 31
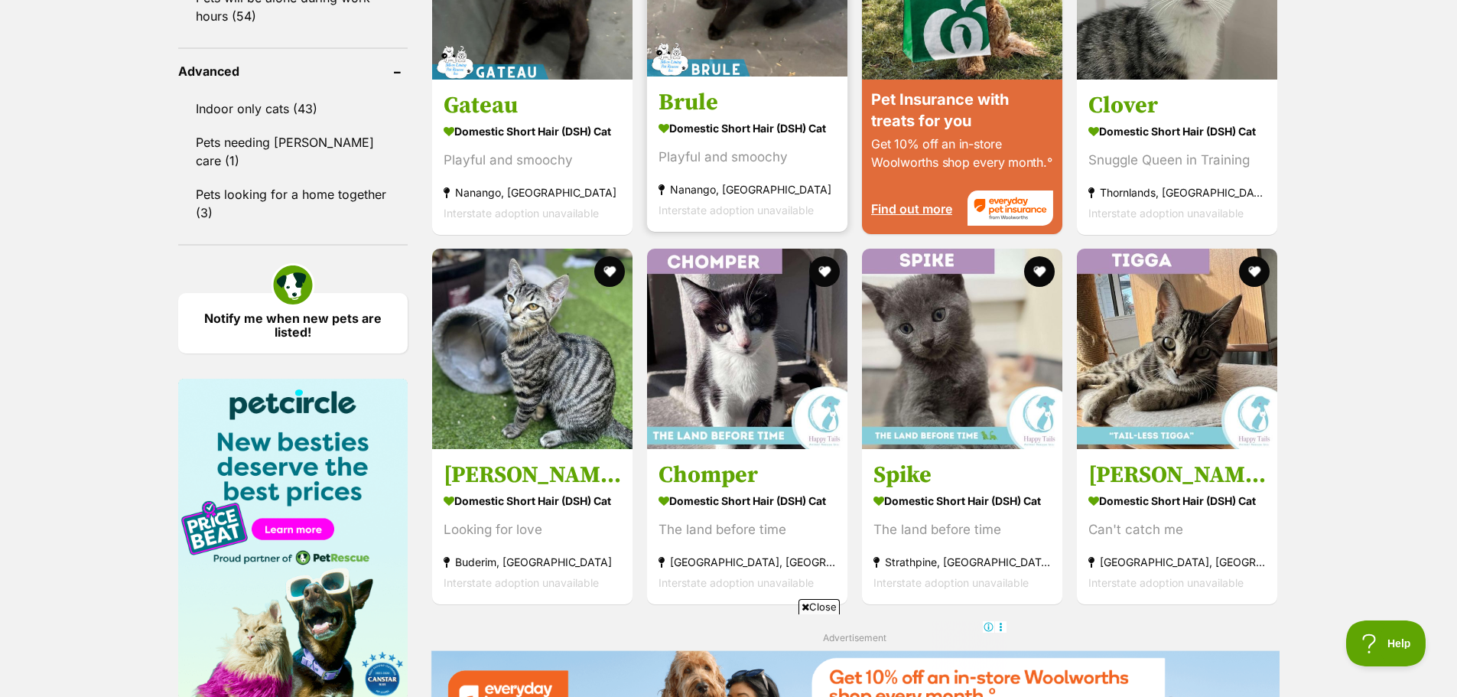
scroll to position [1607, 0]
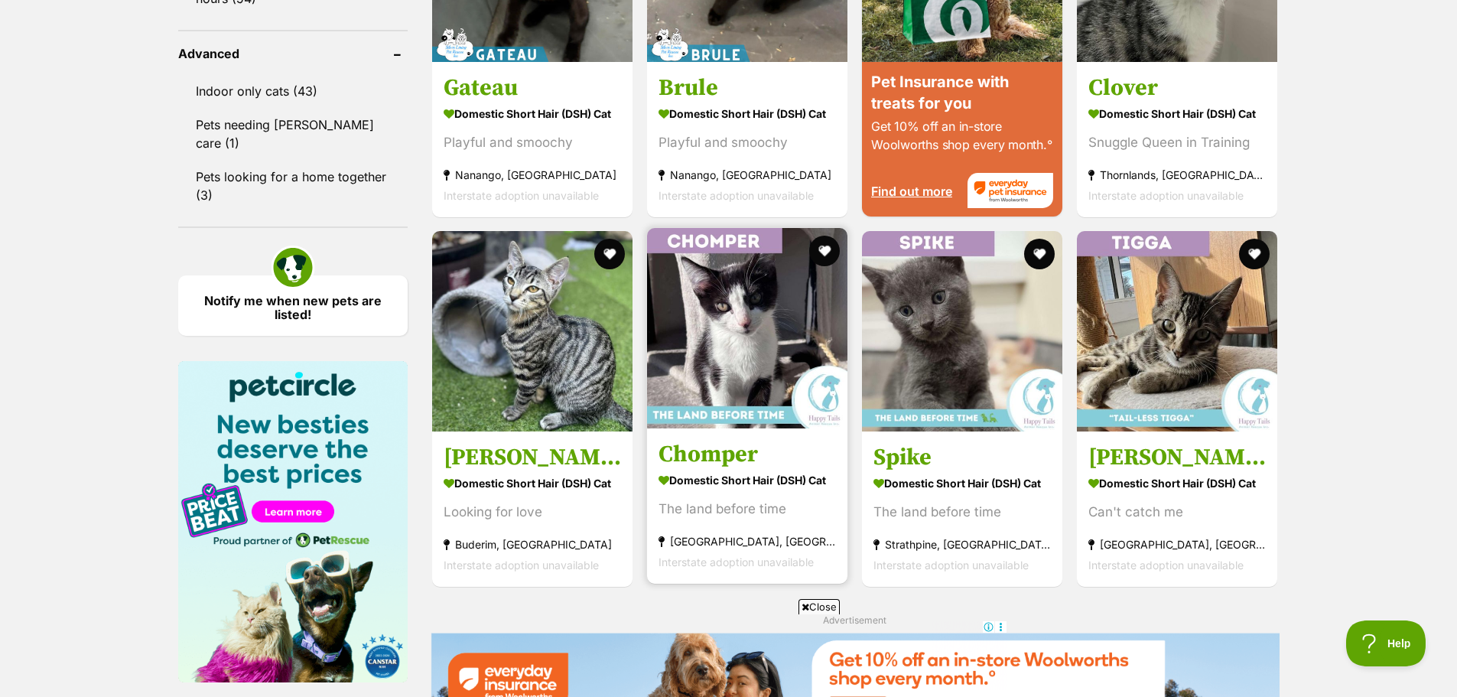
click at [725, 345] on img at bounding box center [747, 328] width 200 height 200
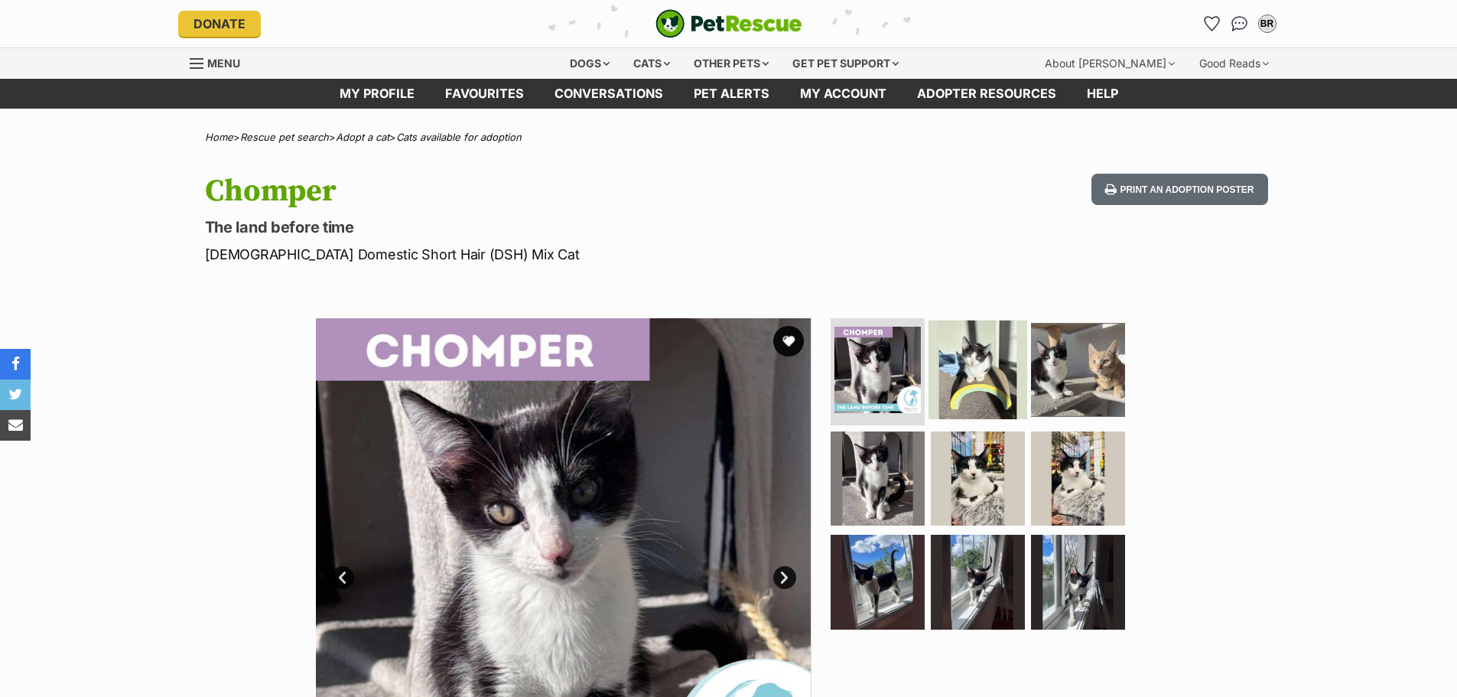
click at [980, 376] on img at bounding box center [978, 370] width 99 height 99
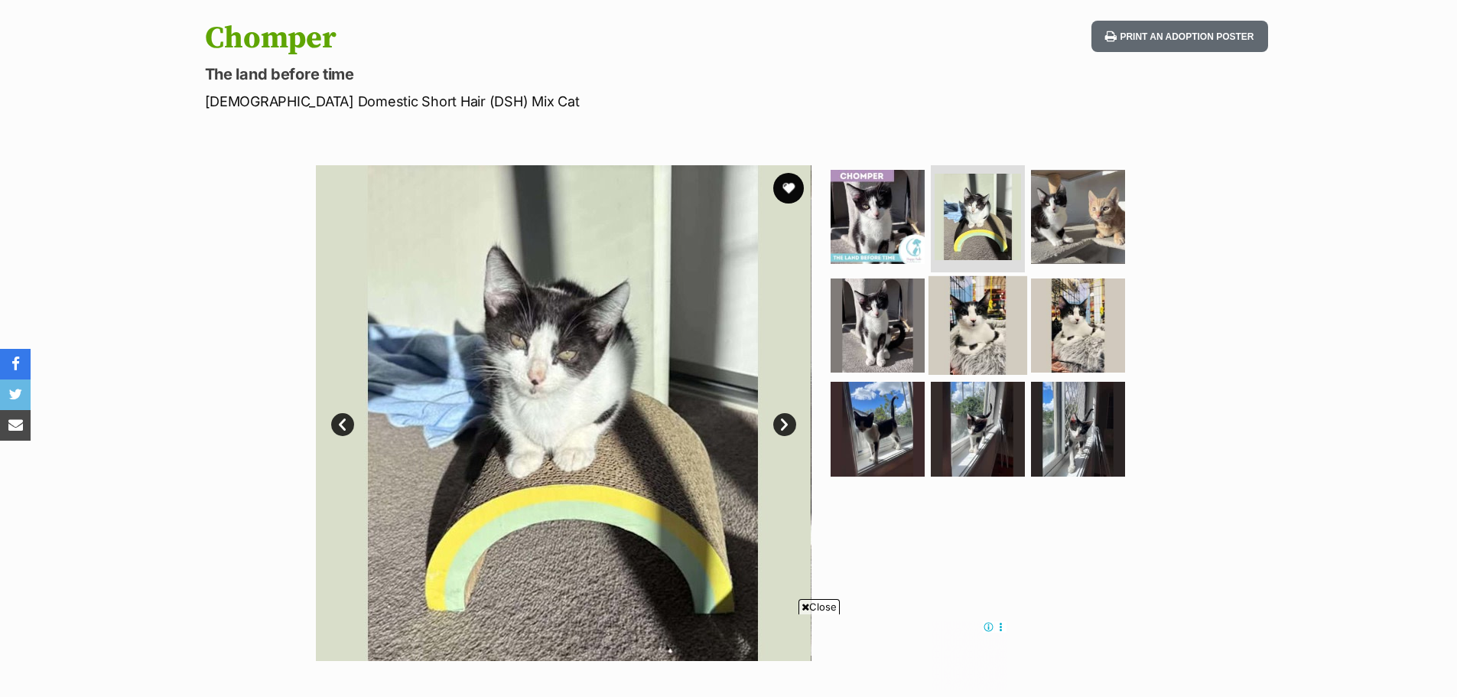
click at [961, 330] on img at bounding box center [978, 324] width 99 height 99
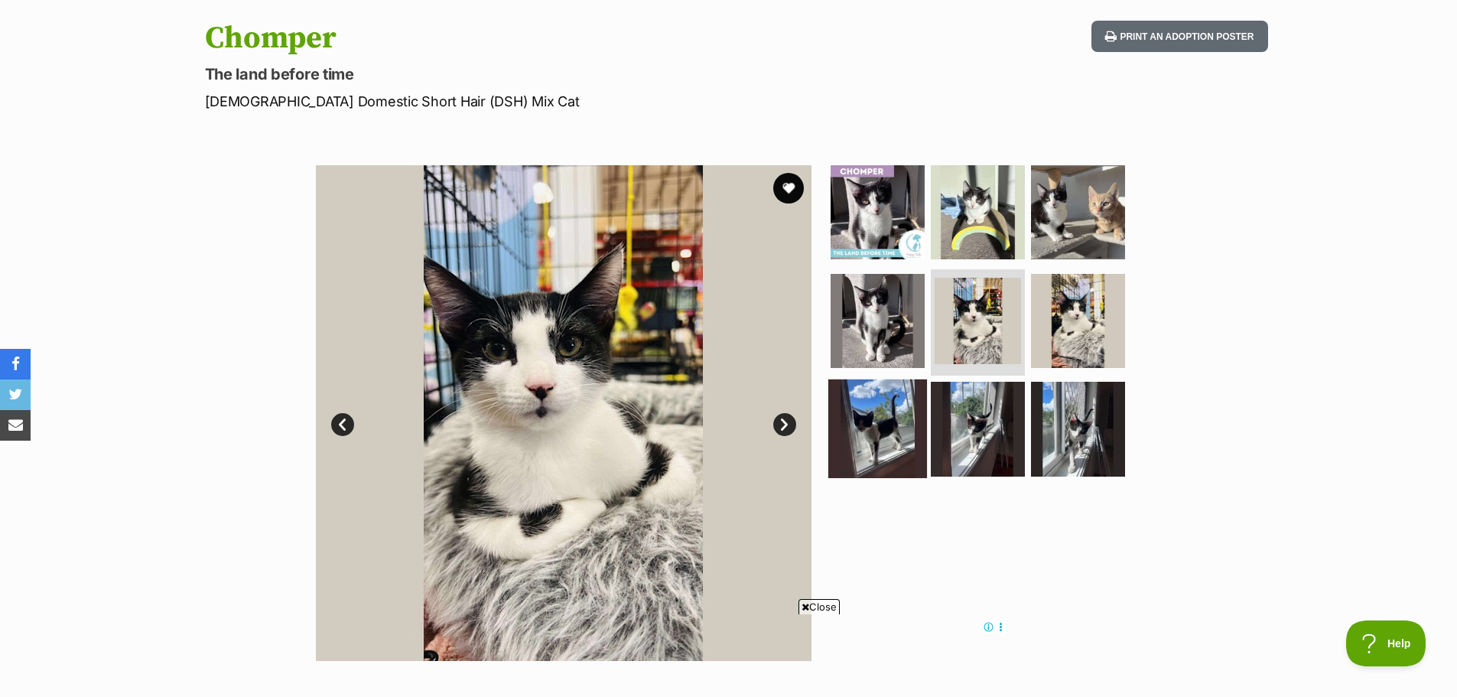
click at [865, 428] on img at bounding box center [878, 428] width 99 height 99
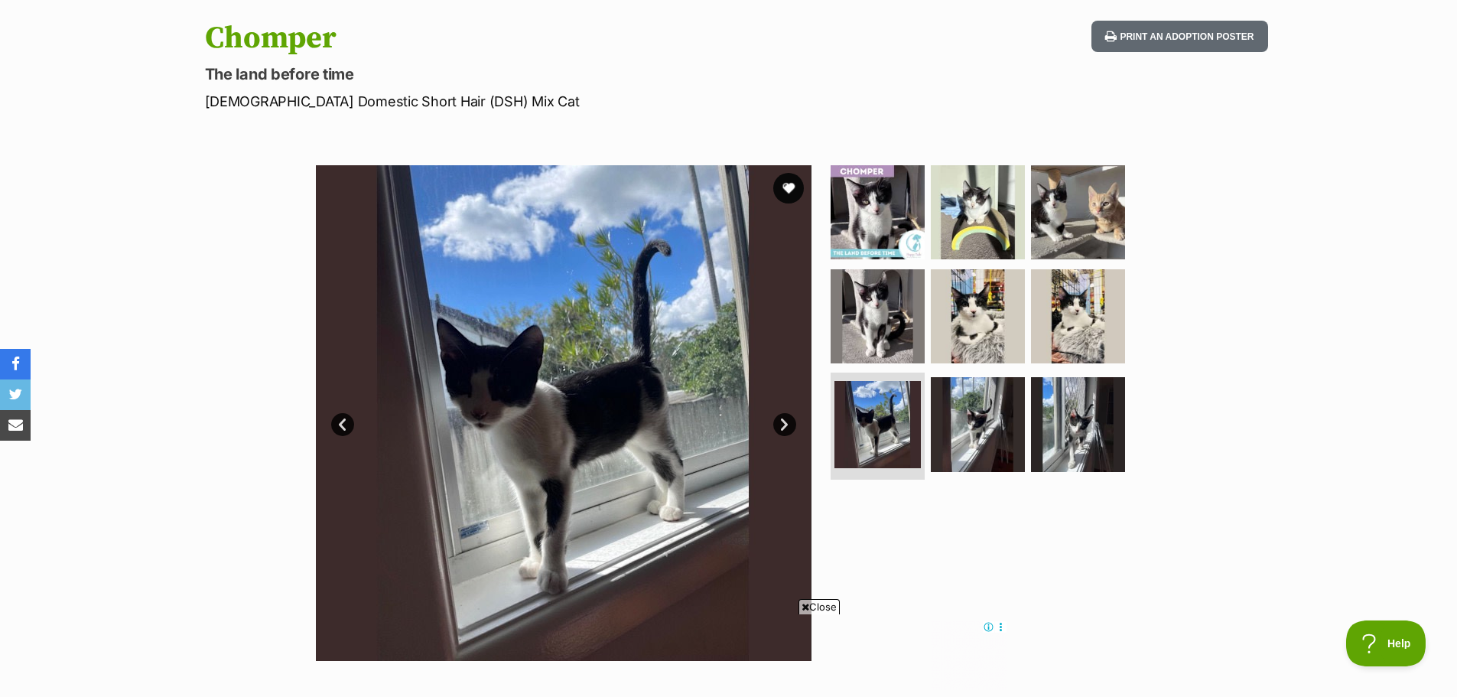
click at [792, 422] on link "Next" at bounding box center [784, 424] width 23 height 23
